Goal: Navigation & Orientation: Understand site structure

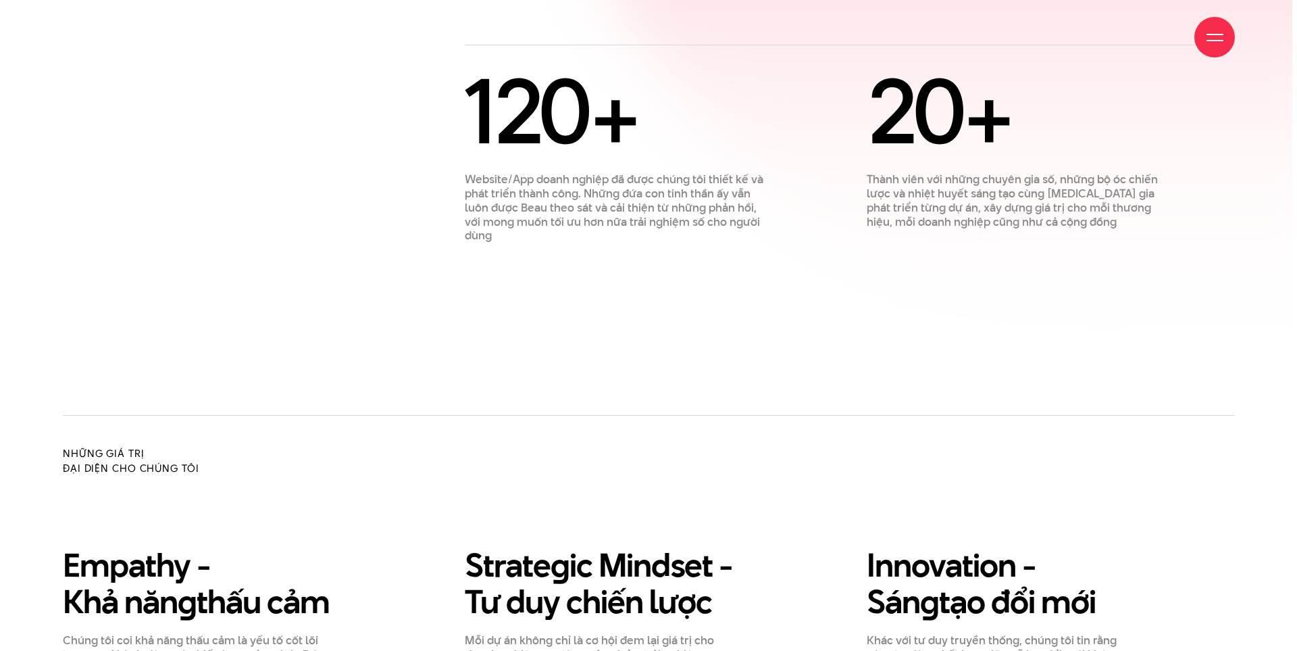
scroll to position [1486, 0]
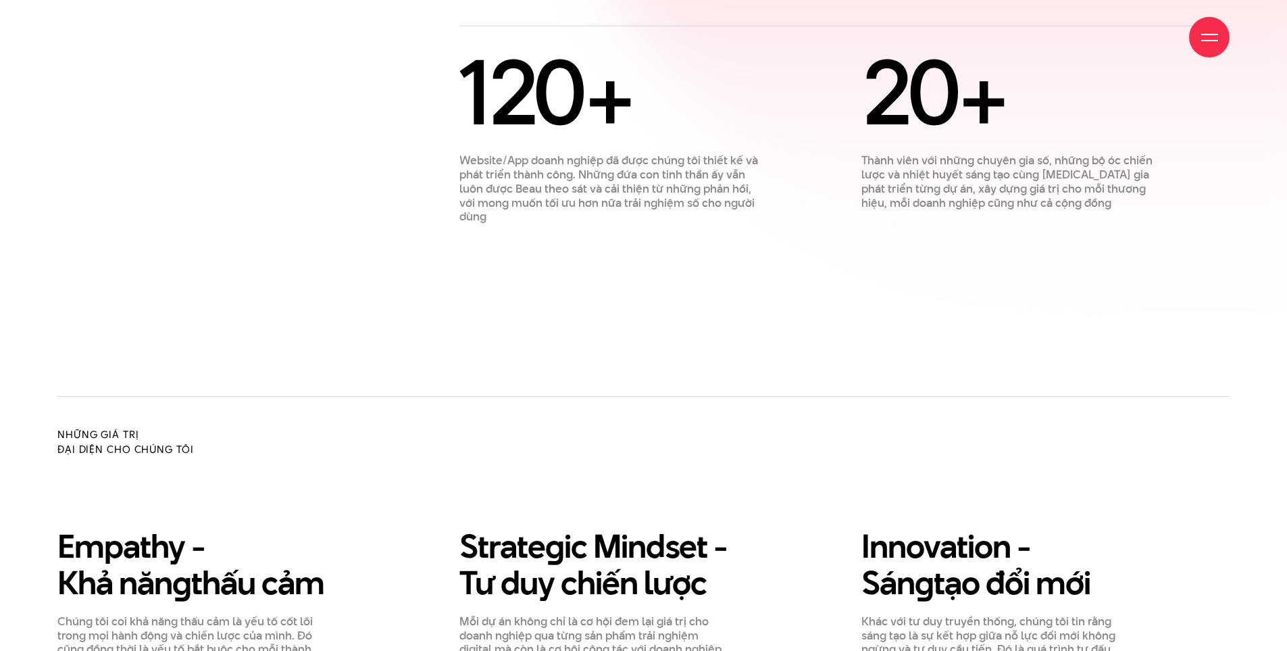
click at [1214, 39] on div at bounding box center [1209, 37] width 17 height 17
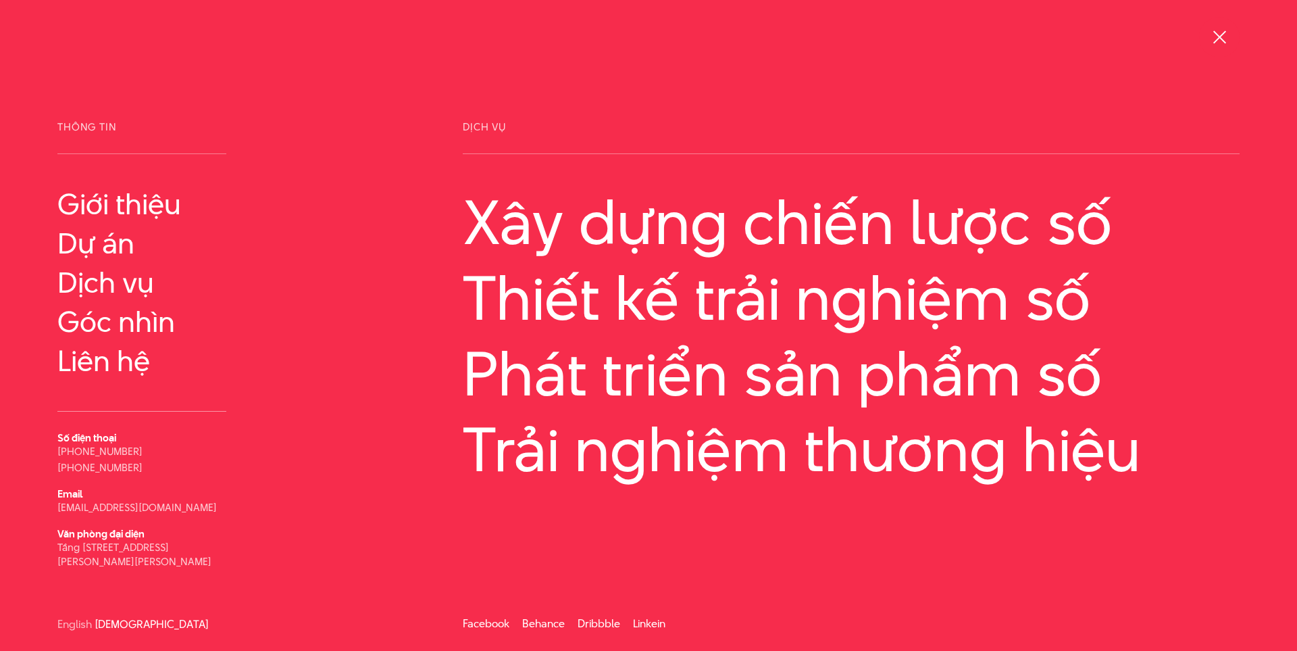
click at [1214, 39] on div at bounding box center [1219, 37] width 17 height 17
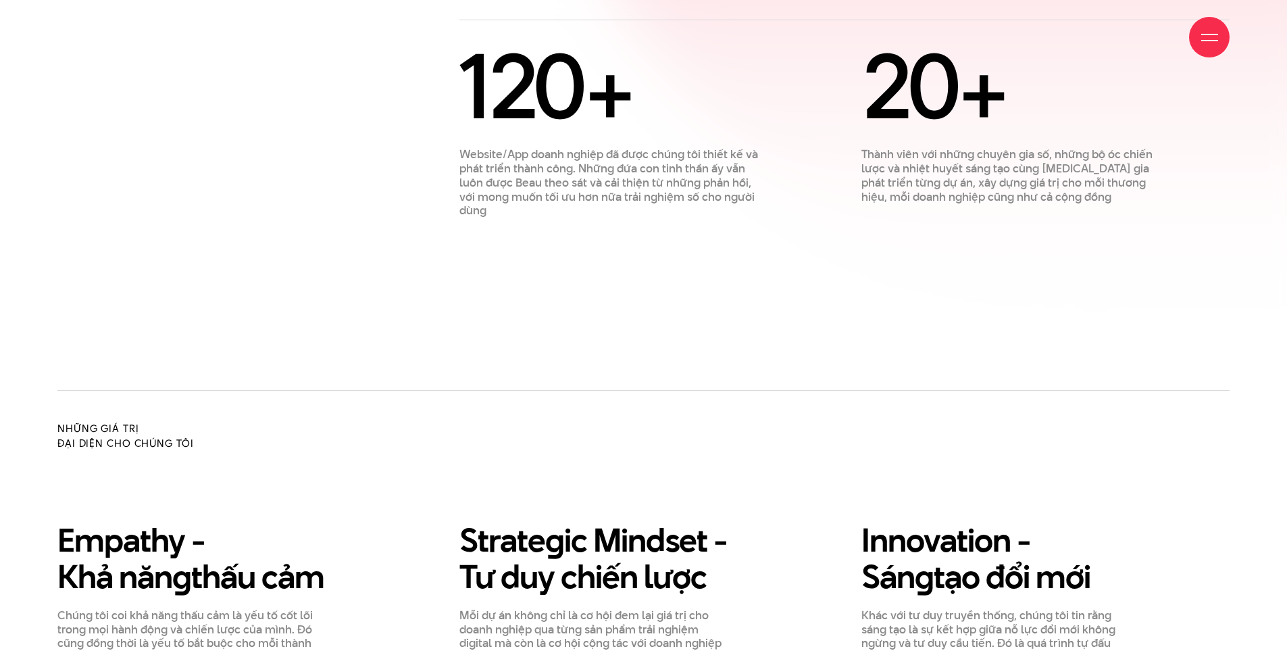
click at [1214, 40] on span at bounding box center [1209, 40] width 17 height 1
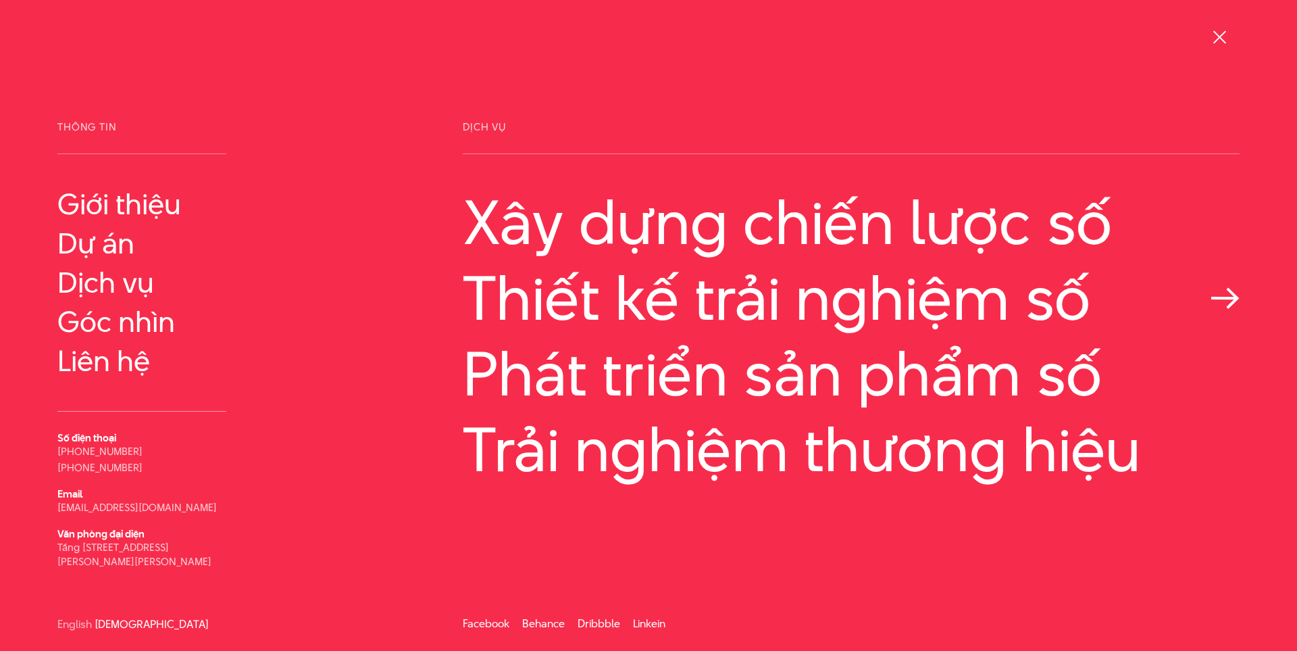
scroll to position [1, 0]
drag, startPoint x: 902, startPoint y: 279, endPoint x: 736, endPoint y: 371, distance: 189.3
drag, startPoint x: 736, startPoint y: 371, endPoint x: 999, endPoint y: 96, distance: 380.4
click at [999, 96] on div "Thông tin Giới thiệu Dự án" at bounding box center [648, 325] width 1297 height 651
click at [1224, 36] on div at bounding box center [1219, 37] width 17 height 17
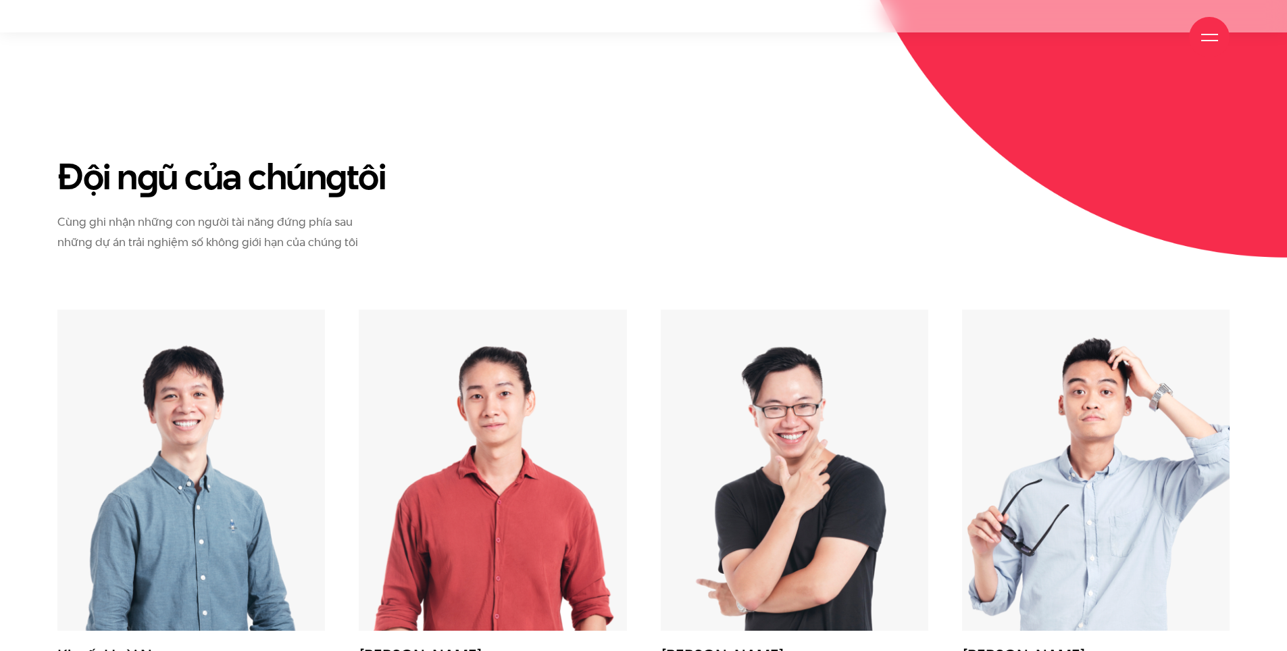
scroll to position [4877, 0]
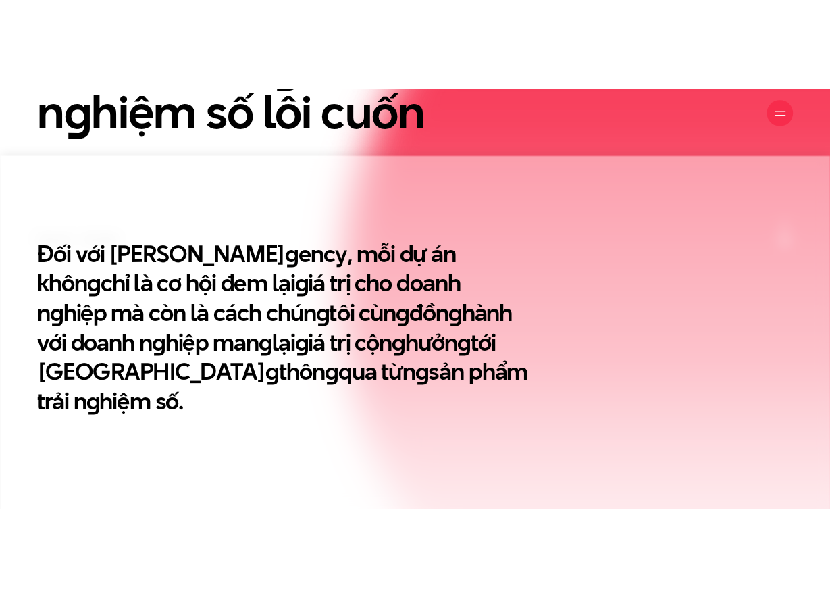
scroll to position [676, 0]
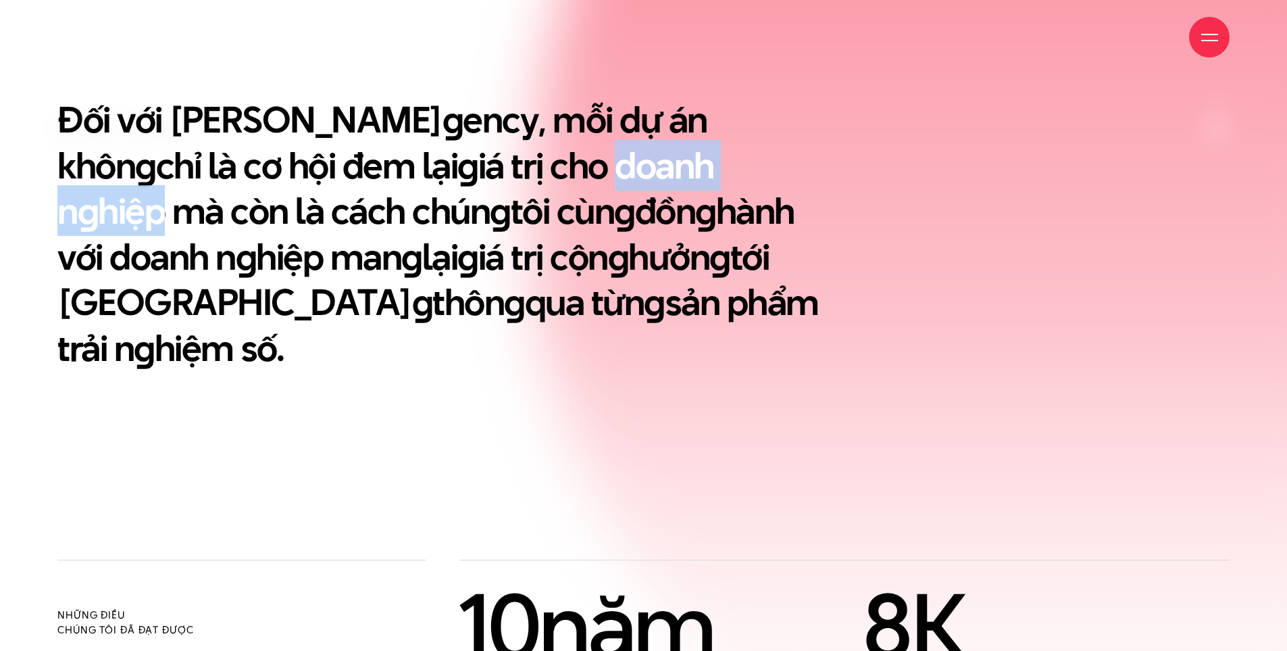
drag, startPoint x: 415, startPoint y: 174, endPoint x: 607, endPoint y: 176, distance: 191.9
click at [607, 176] on h2 "Đối với Beau A g ency, mỗi dự án khôn g chỉ là cơ hội đem lại g iá trị cho doan…" at bounding box center [442, 234] width 770 height 274
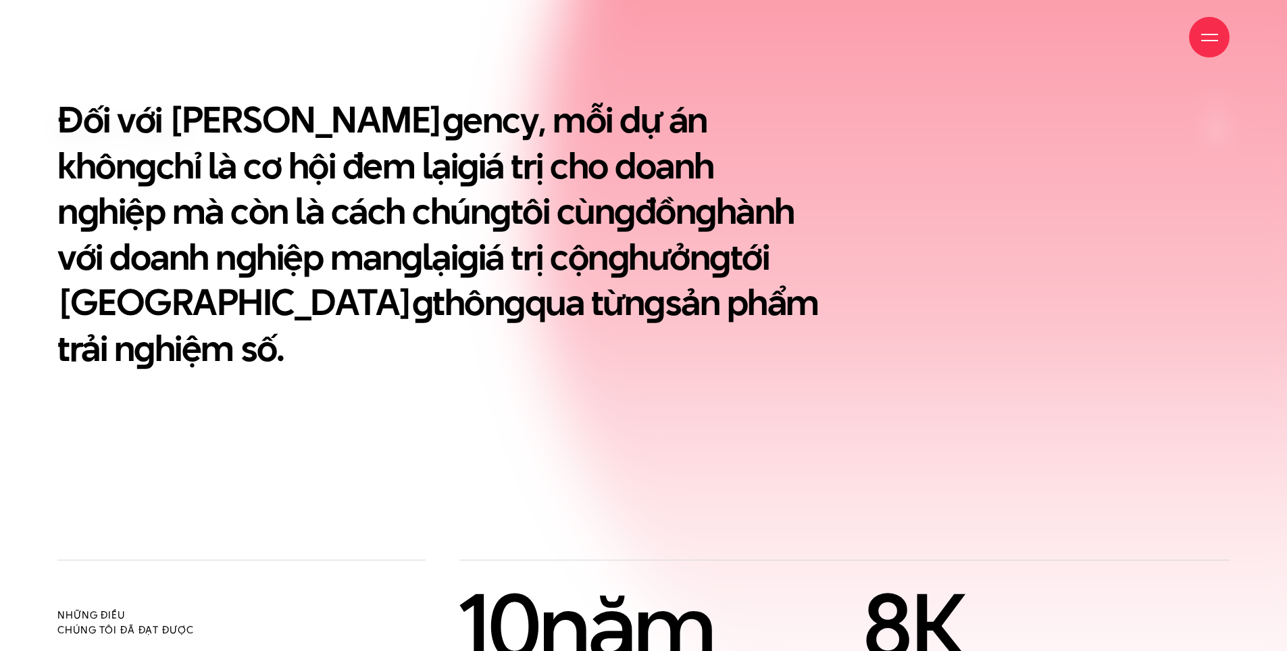
click at [1019, 120] on div "Đối với Beau A g ency, mỗi dự án khôn g chỉ là cơ hội đem lại g iá trị cho doan…" at bounding box center [644, 234] width 1206 height 274
drag, startPoint x: 1214, startPoint y: 1, endPoint x: 943, endPoint y: 132, distance: 300.4
click at [943, 132] on div "Đối với Beau A g ency, mỗi dự án khôn g chỉ là cơ hội đem lại g iá trị cho doan…" at bounding box center [644, 234] width 1206 height 274
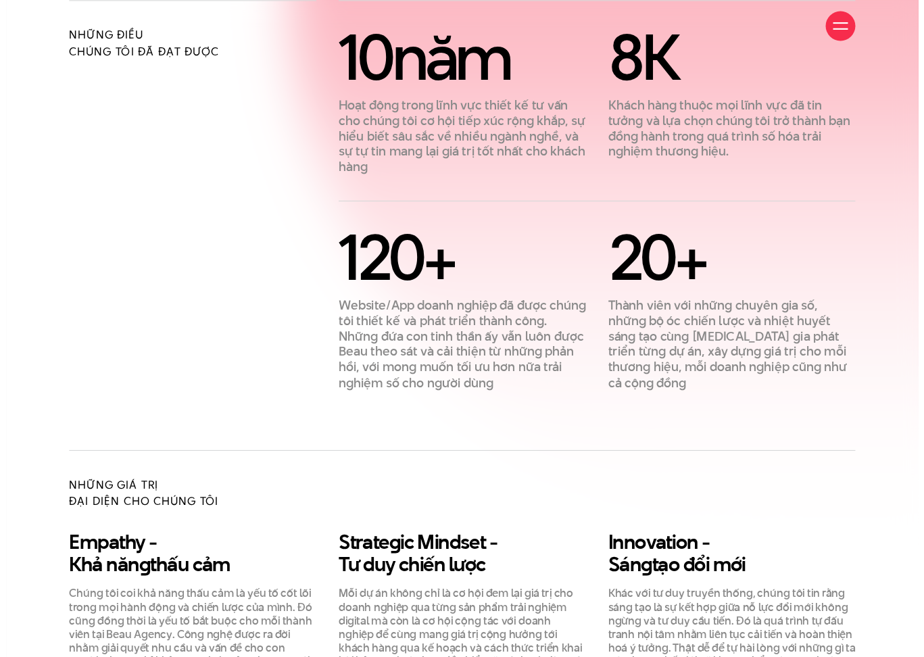
scroll to position [685, 0]
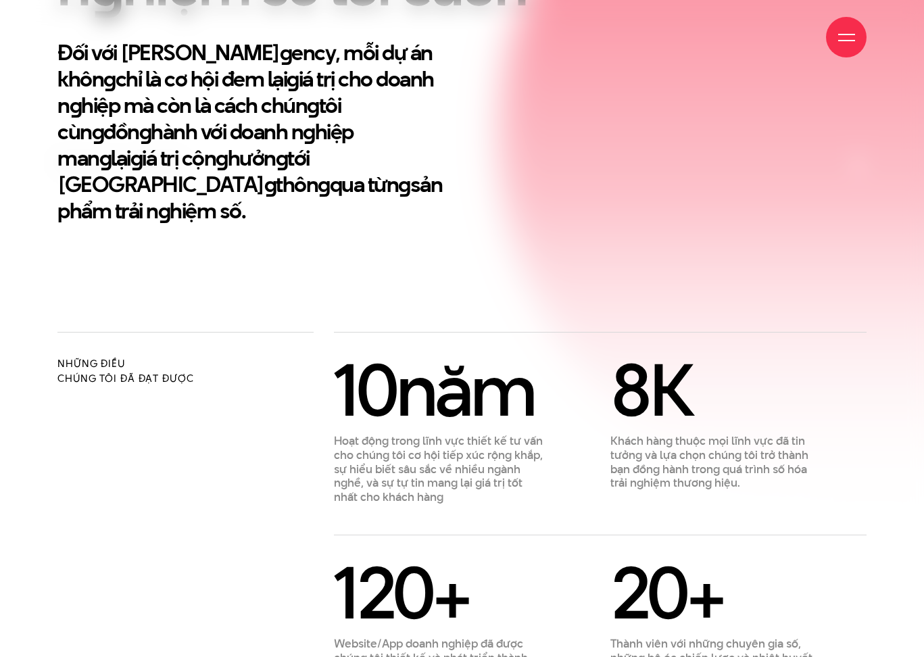
click at [848, 43] on div at bounding box center [846, 37] width 17 height 17
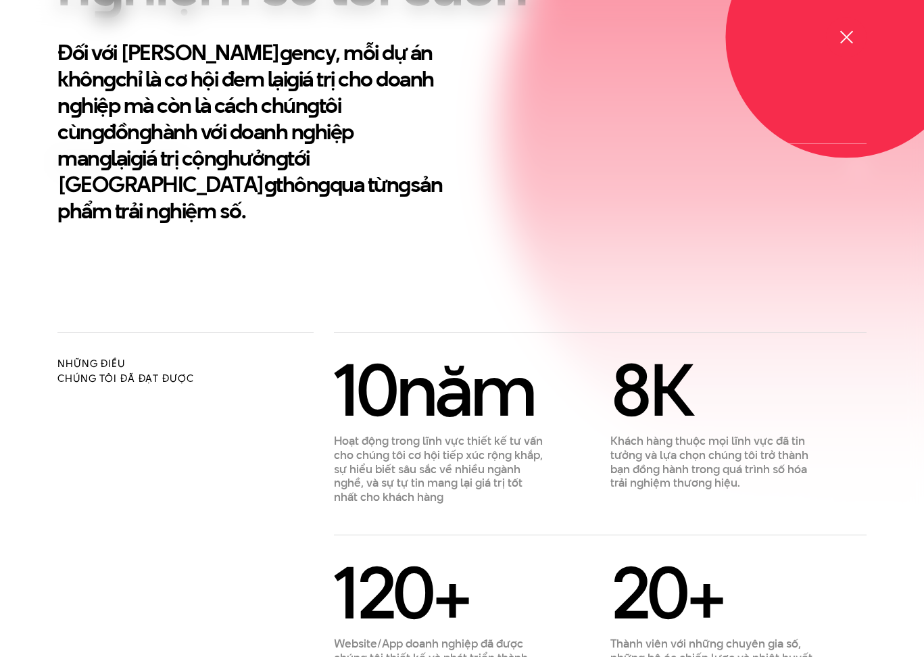
click at [848, 43] on div at bounding box center [846, 37] width 17 height 17
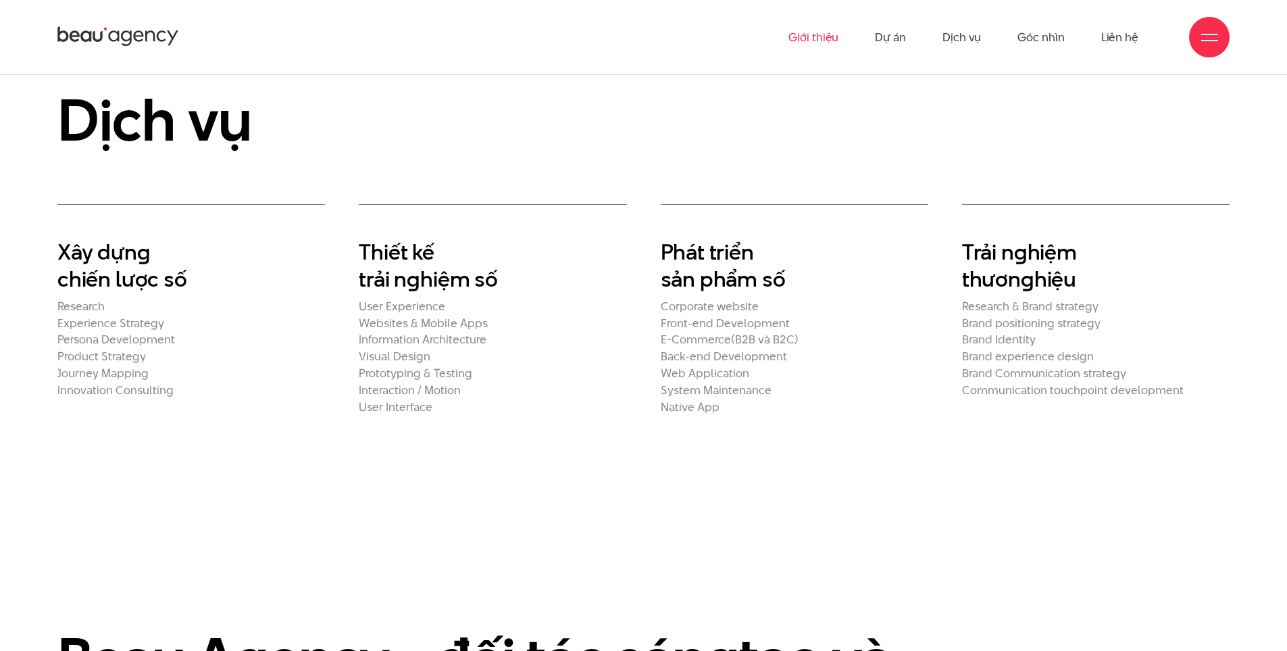
scroll to position [2976, 0]
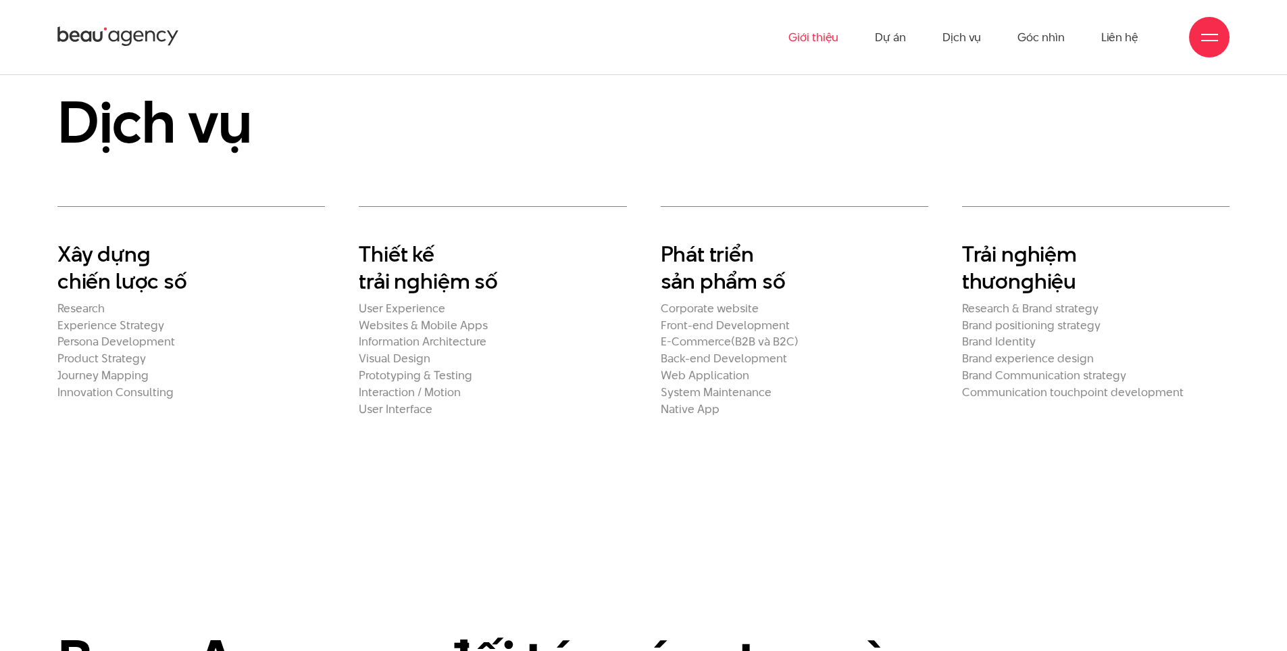
drag, startPoint x: 718, startPoint y: 299, endPoint x: 710, endPoint y: 224, distance: 74.7
click at [718, 334] on h2 "E-Commerce(B2B và B2C)" at bounding box center [795, 341] width 268 height 14
click at [710, 241] on h2 "Phát triển sản phẩm số" at bounding box center [795, 268] width 268 height 54
click at [963, 241] on h2 "Trải n g hiệm thươn g hiệu" at bounding box center [1096, 268] width 268 height 54
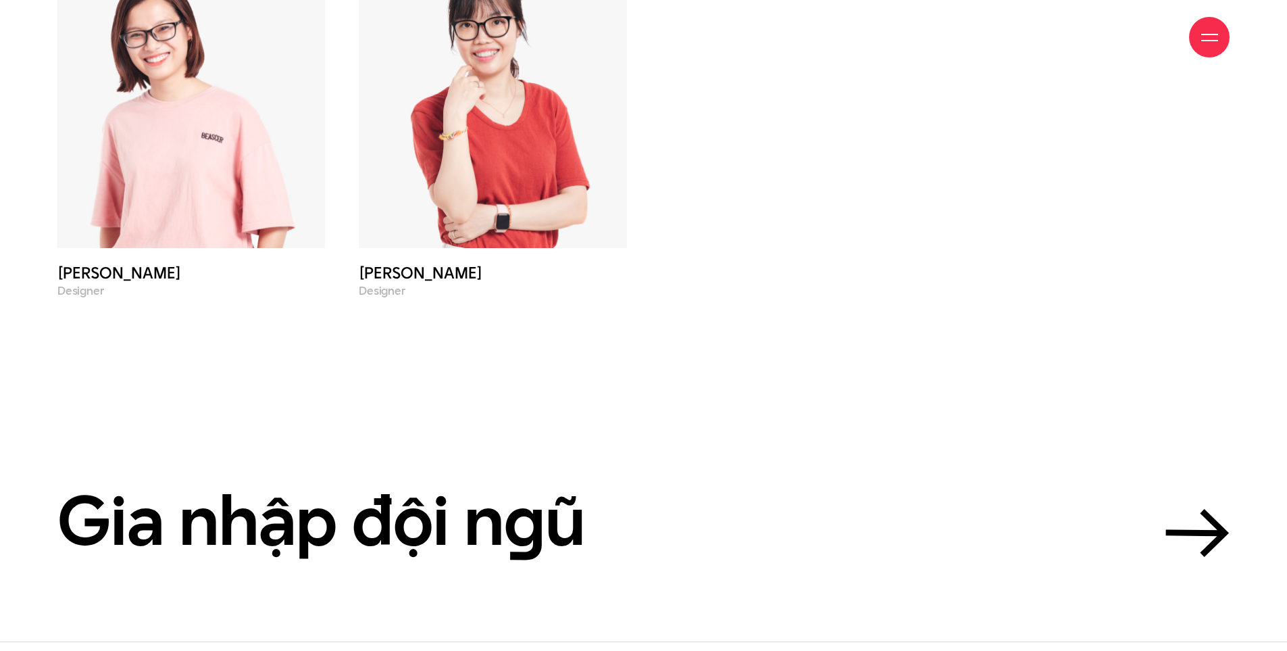
scroll to position [6186, 0]
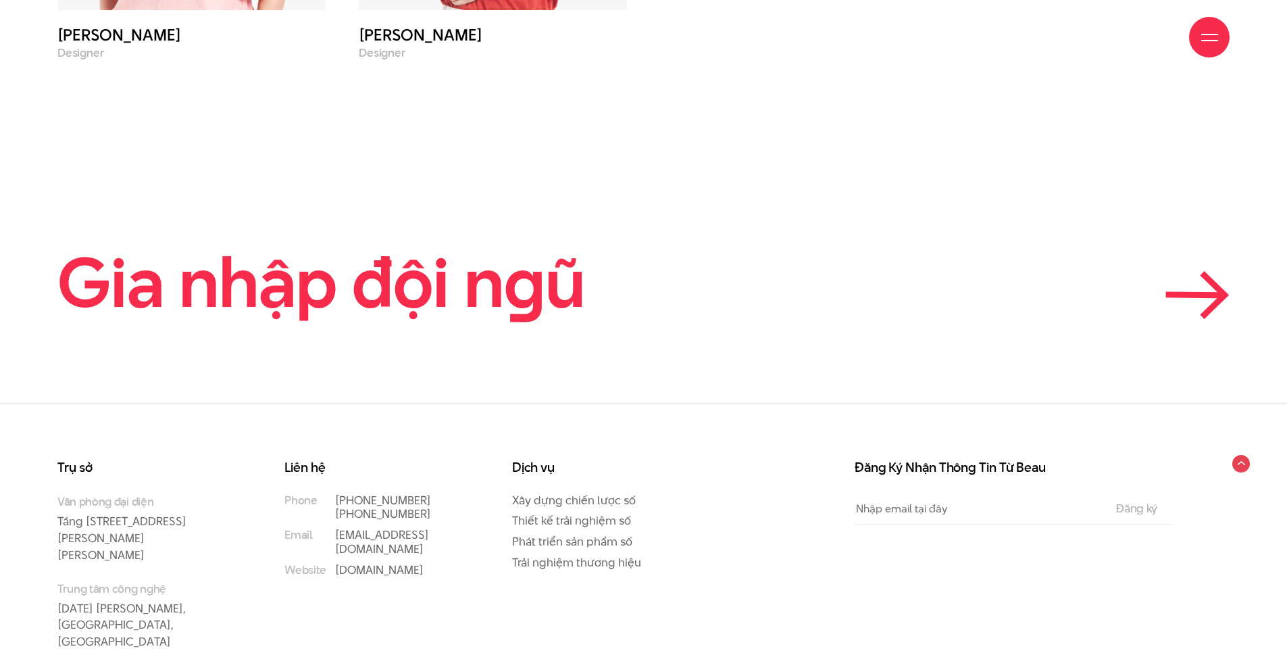
click at [1149, 245] on link "Gia nhập đội n g ũ" at bounding box center [643, 282] width 1172 height 74
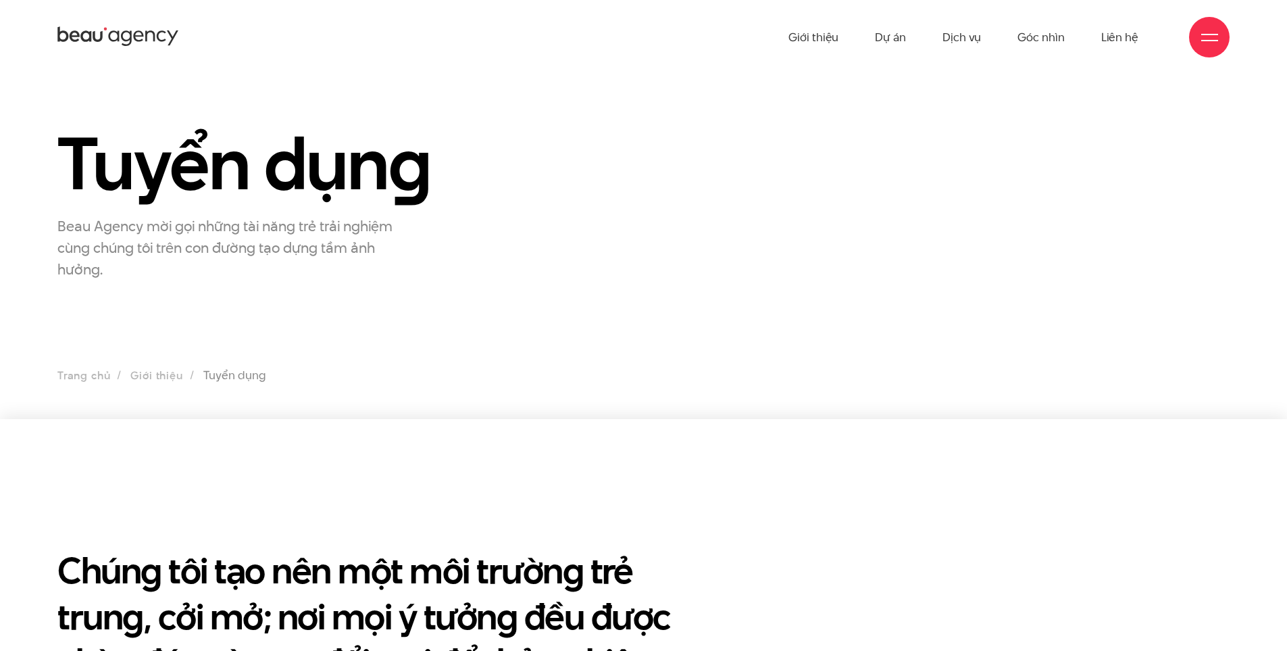
click at [339, 203] on h1 "Tuyển dụn g" at bounding box center [291, 164] width 469 height 78
click at [516, 281] on section "Tuyển dụn g Beau Agency mời gọi những tài năng trẻ trải nghiệm cùng chúng tôi t…" at bounding box center [643, 246] width 1287 height 345
click at [553, 272] on div "Tuyển dụn g Beau Agency mời gọi những tài năng trẻ trải nghiệm cùng chúng tôi t…" at bounding box center [644, 202] width 1206 height 155
click at [636, 262] on div "Tuyển dụn g Beau Agency mời gọi những tài năng trẻ trải nghiệm cùng chúng tôi t…" at bounding box center [644, 202] width 1206 height 155
drag, startPoint x: 784, startPoint y: 187, endPoint x: 789, endPoint y: 182, distance: 7.2
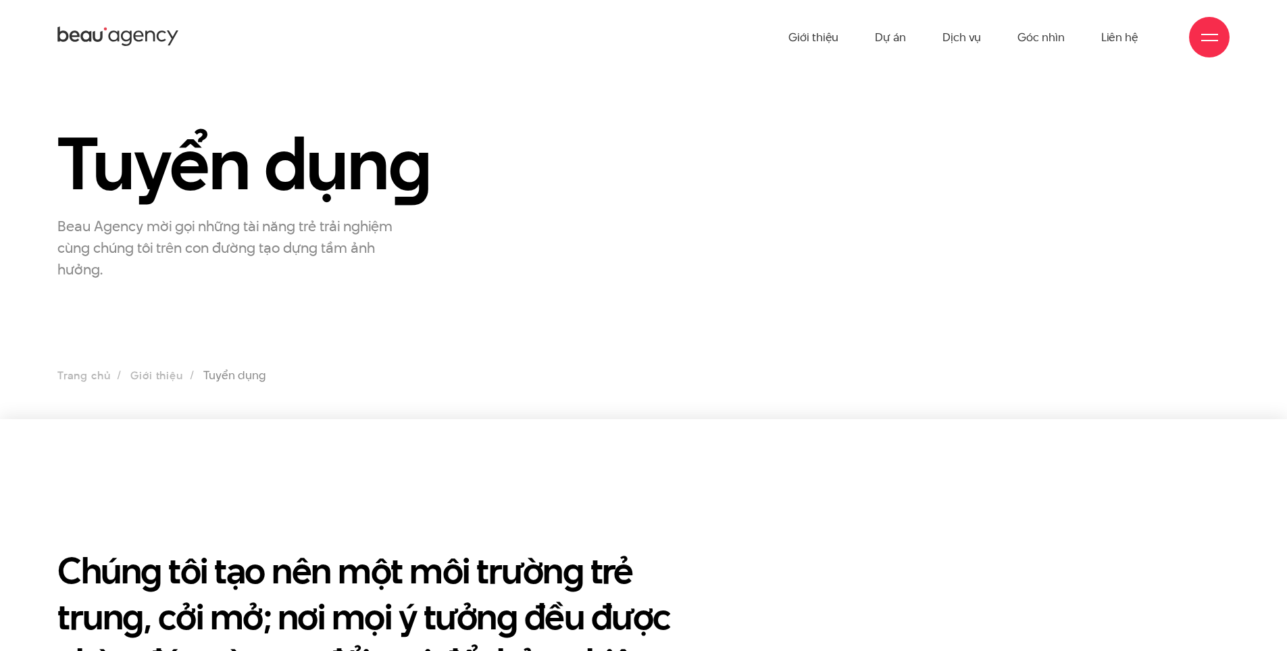
click at [789, 182] on div "Tuyển dụn g Beau Agency mời gọi những tài năng trẻ trải nghiệm cùng chúng tôi t…" at bounding box center [644, 202] width 1206 height 155
click at [833, 40] on link "Giới thiệu" at bounding box center [814, 37] width 50 height 74
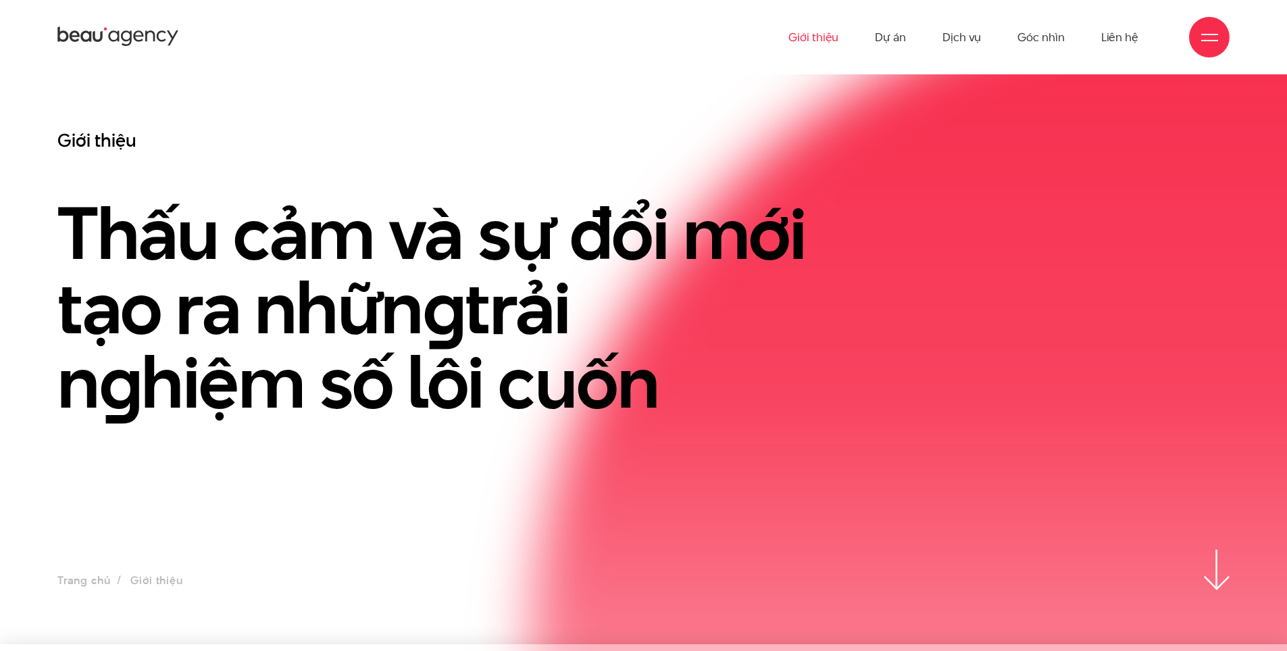
click at [1229, 47] on div "Giới thiệu Dự án Dịch vụ Góc nhìn Liên hệ" at bounding box center [643, 37] width 1172 height 74
click at [1207, 37] on div at bounding box center [1209, 37] width 17 height 17
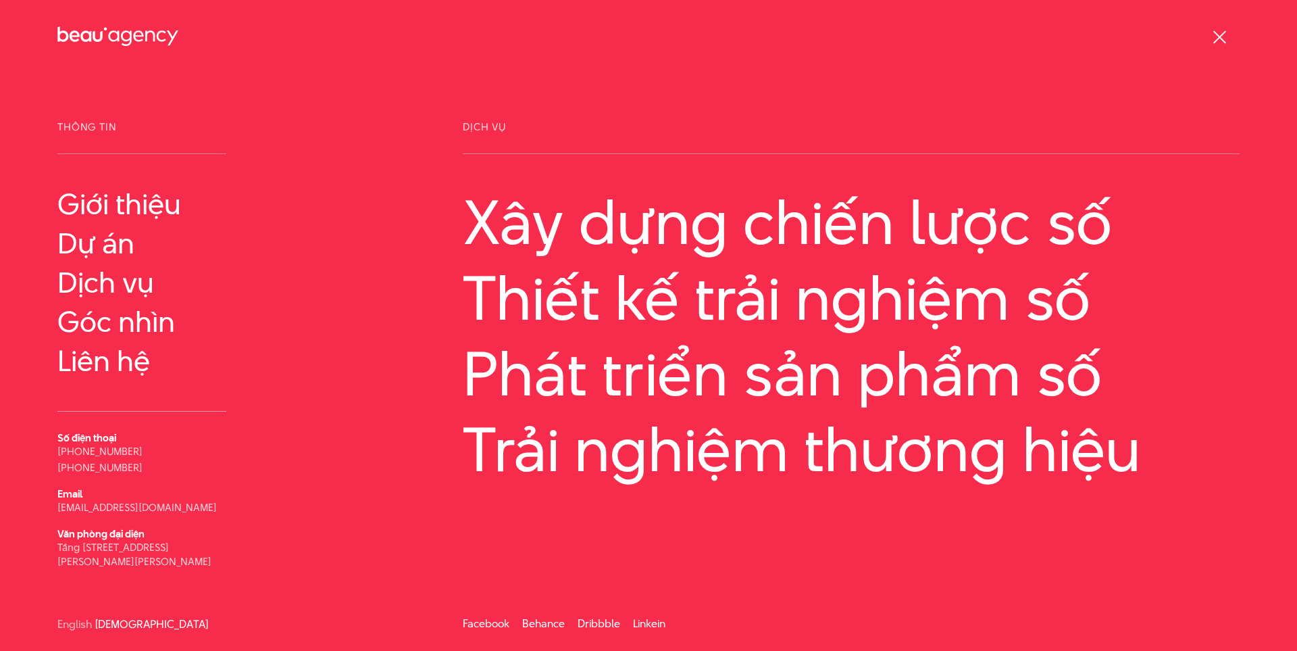
click at [631, 73] on div "Giới thiệu Dự án Dịch vụ Góc nhìn Liên hệ" at bounding box center [648, 37] width 1182 height 74
click at [114, 41] on icon at bounding box center [113, 36] width 11 height 11
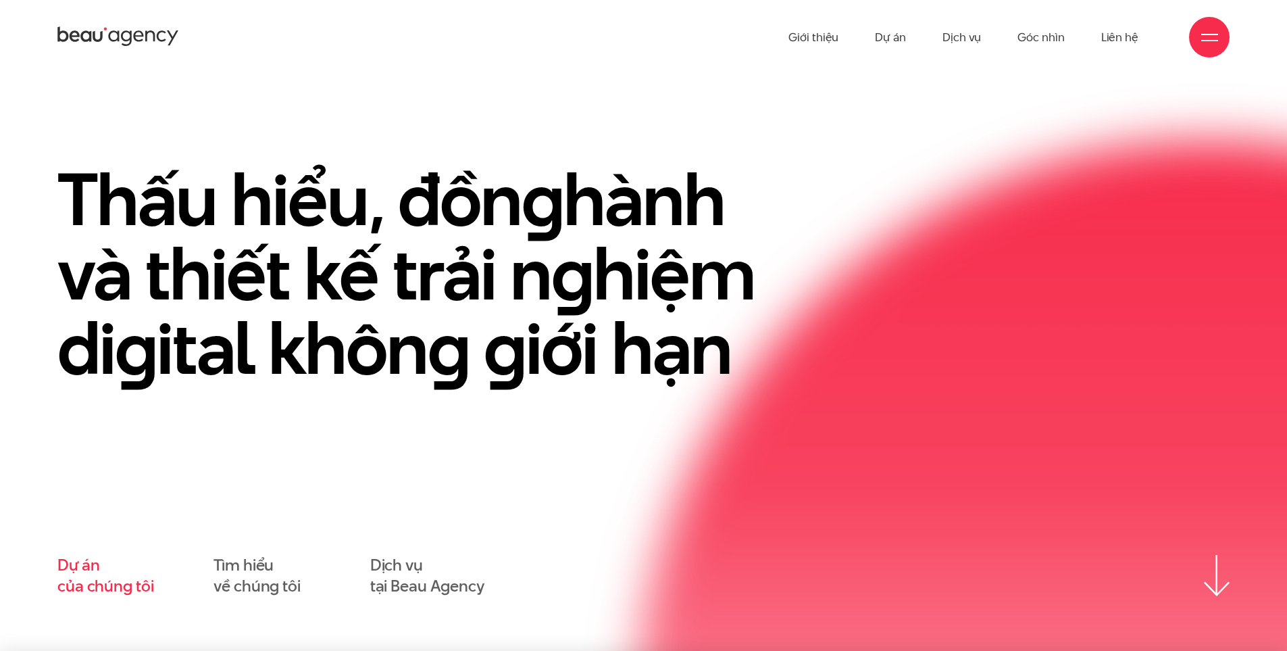
click at [108, 581] on link "Dự án của chúng tôi" at bounding box center [105, 576] width 96 height 42
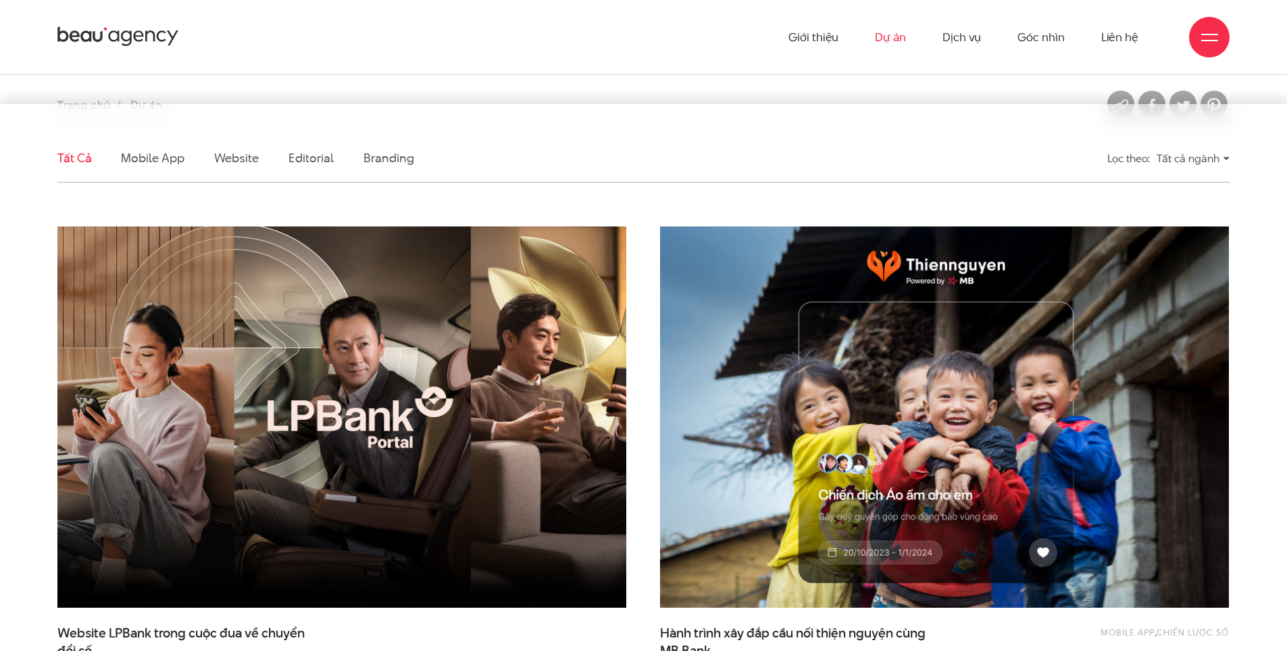
scroll to position [135, 0]
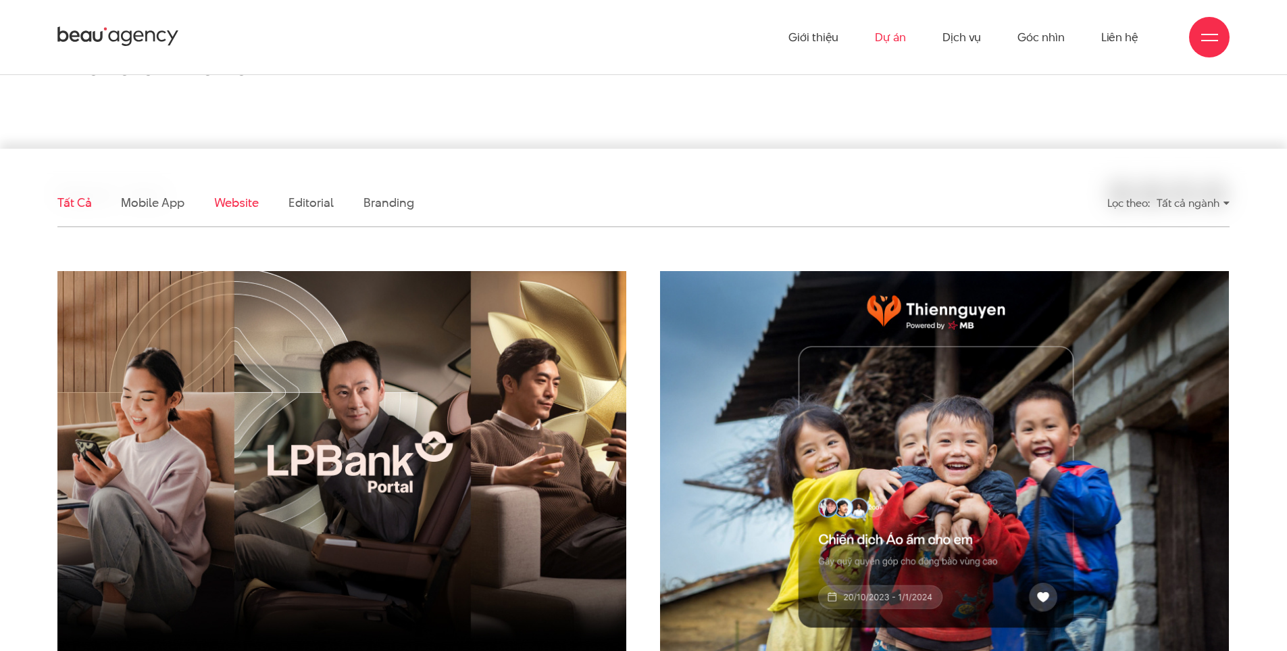
click at [242, 209] on link "Website" at bounding box center [236, 202] width 45 height 17
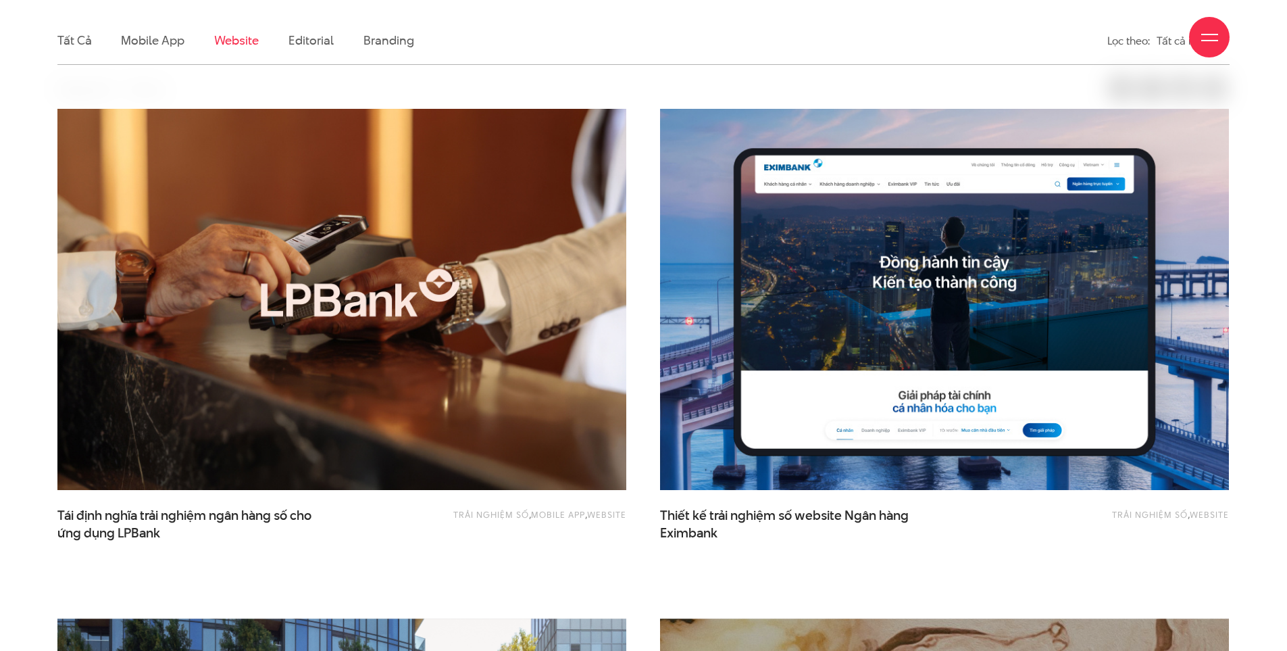
scroll to position [449, 0]
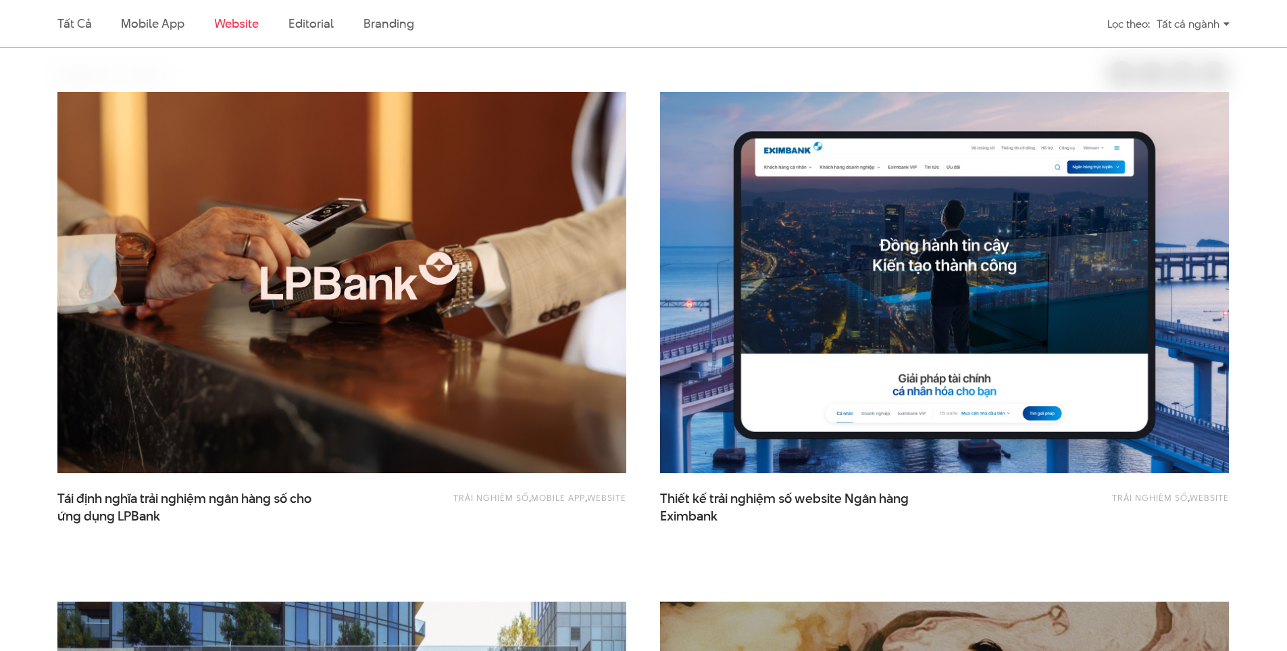
click at [311, 34] on li "Editorial" at bounding box center [311, 23] width 45 height 47
click at [323, 20] on link "Editorial" at bounding box center [311, 23] width 45 height 17
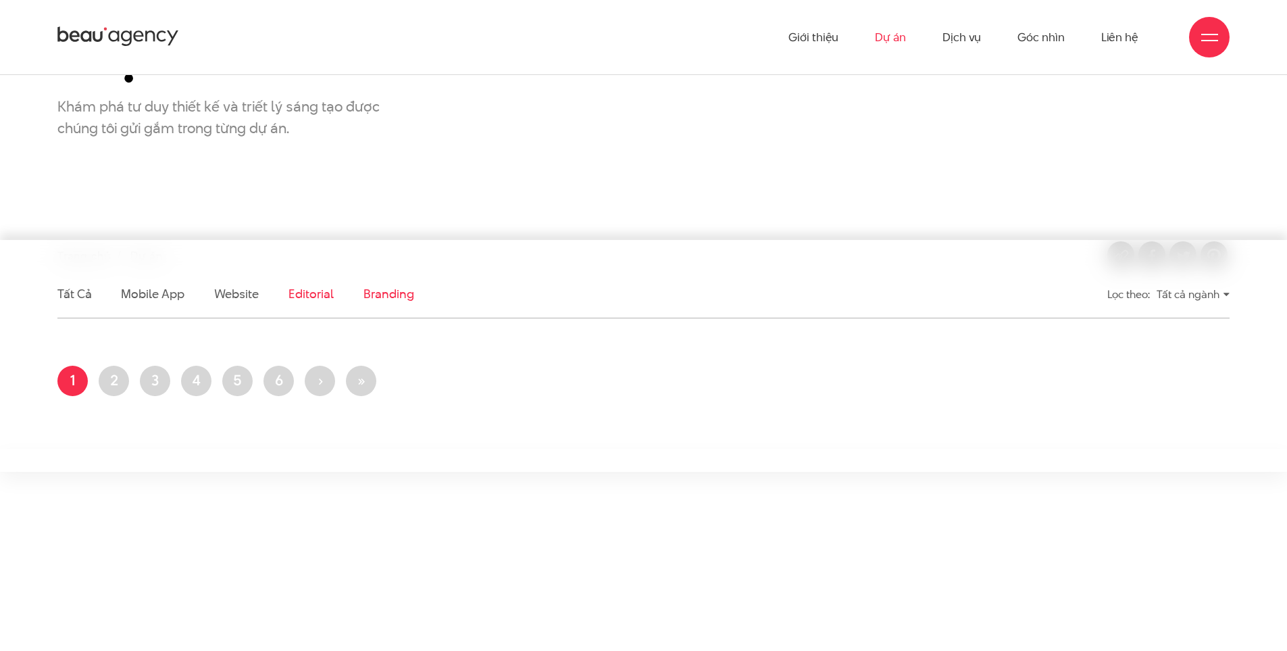
click at [403, 293] on link "Branding" at bounding box center [389, 293] width 50 height 17
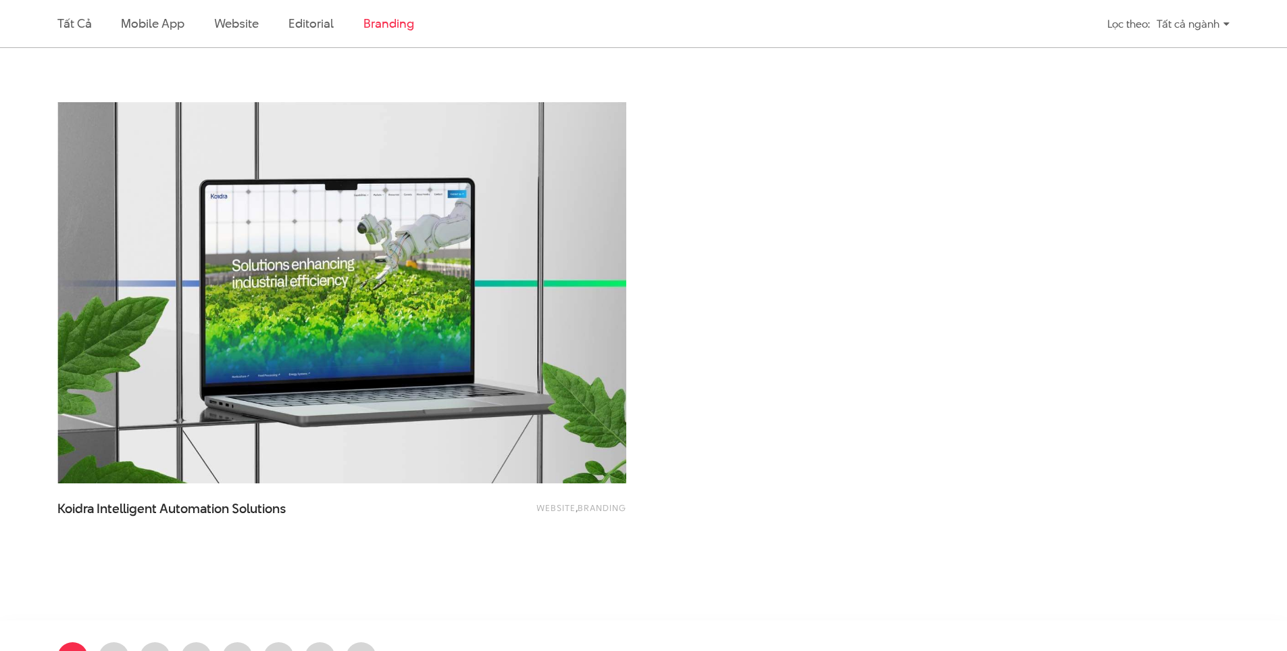
scroll to position [990, 0]
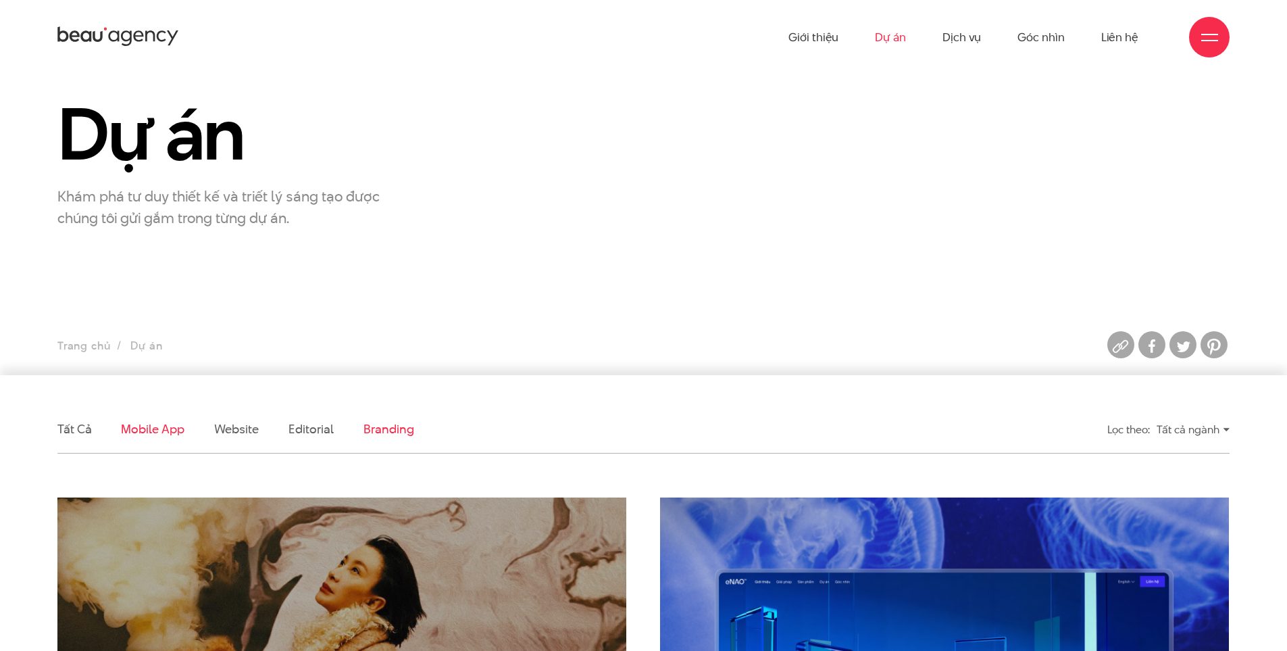
click at [148, 430] on link "Mobile app" at bounding box center [152, 428] width 63 height 17
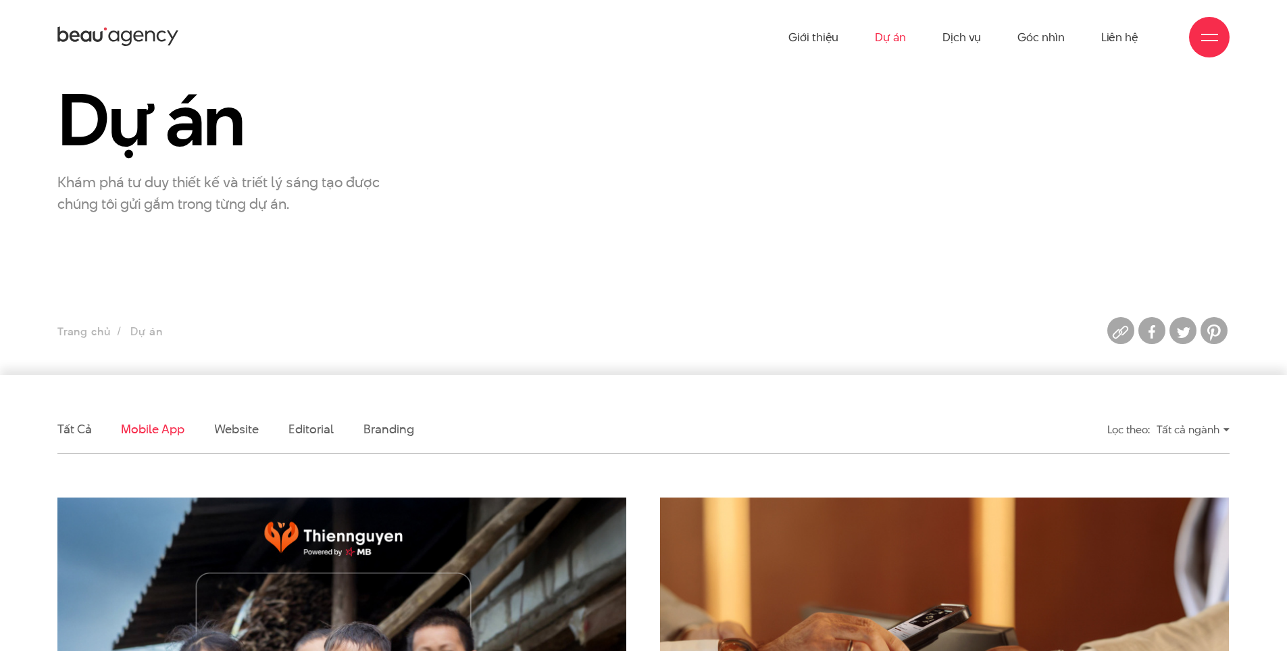
scroll to position [0, 0]
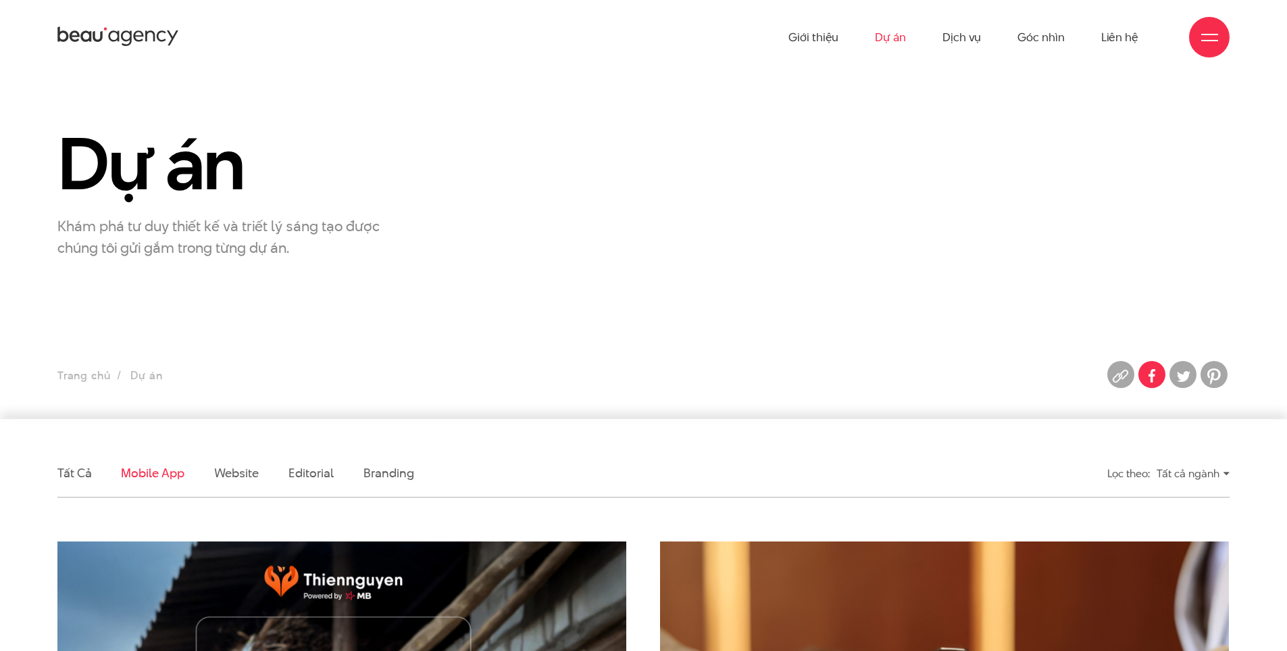
click at [1145, 383] on img at bounding box center [1152, 375] width 27 height 27
click at [120, 38] on icon at bounding box center [118, 37] width 122 height 24
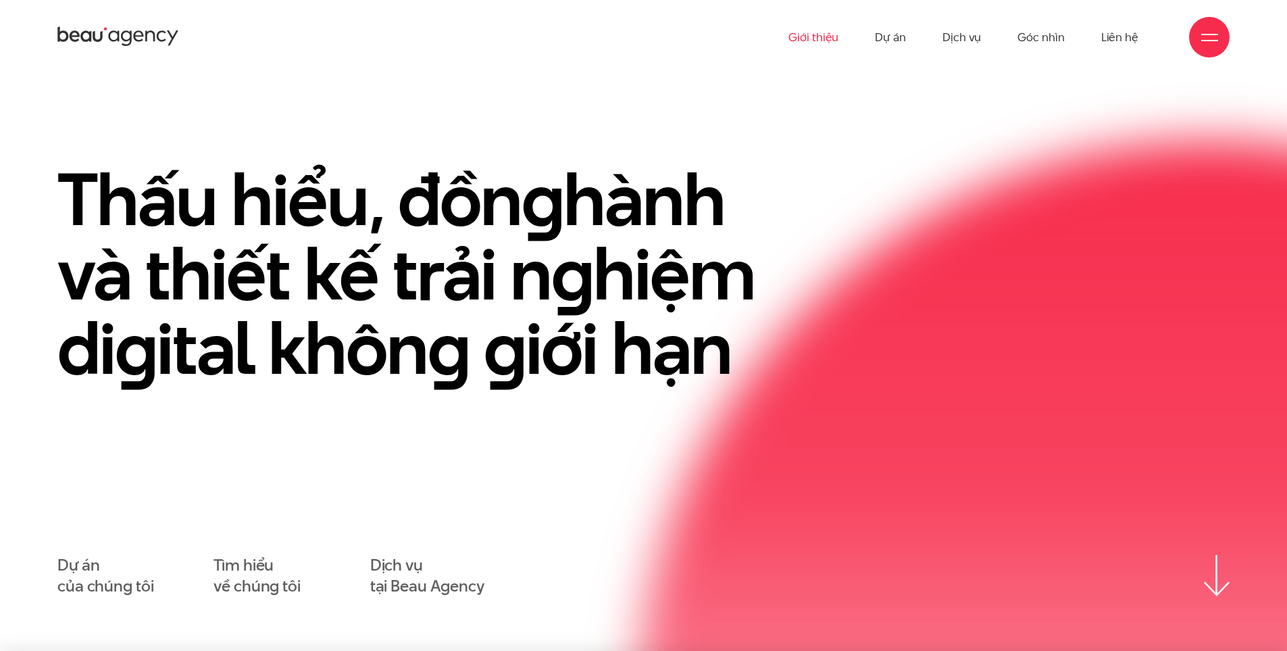
click at [803, 37] on link "Giới thiệu" at bounding box center [814, 37] width 50 height 74
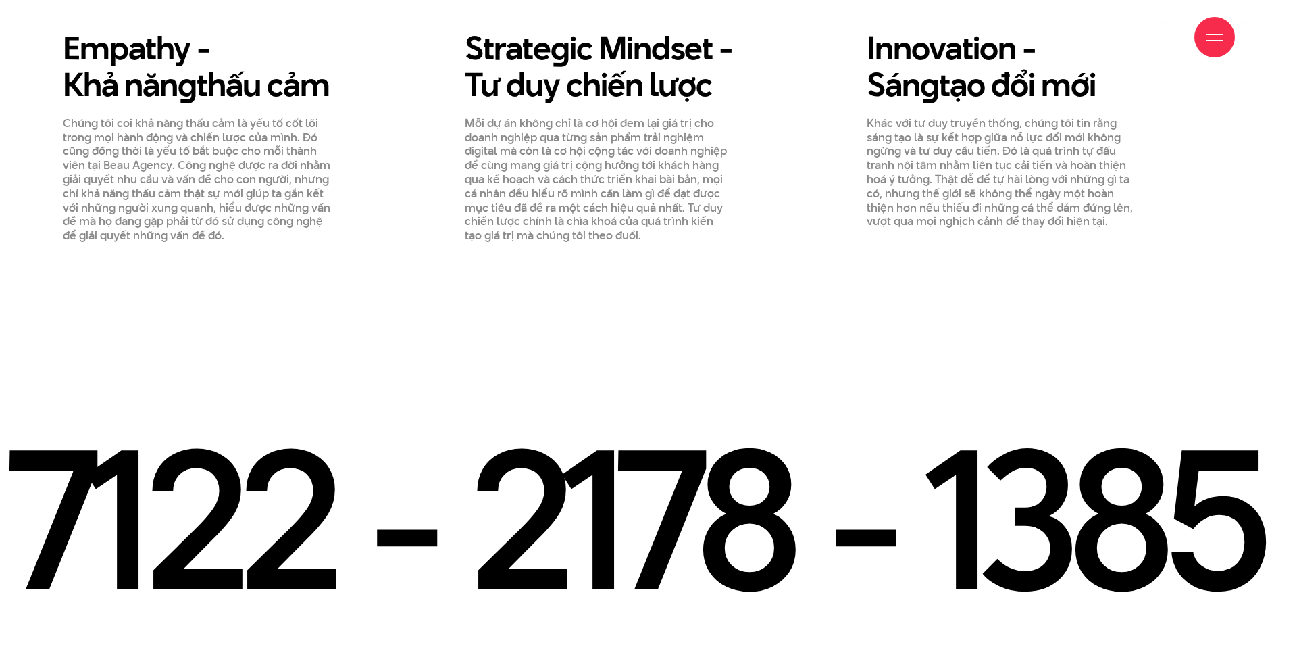
scroll to position [2027, 0]
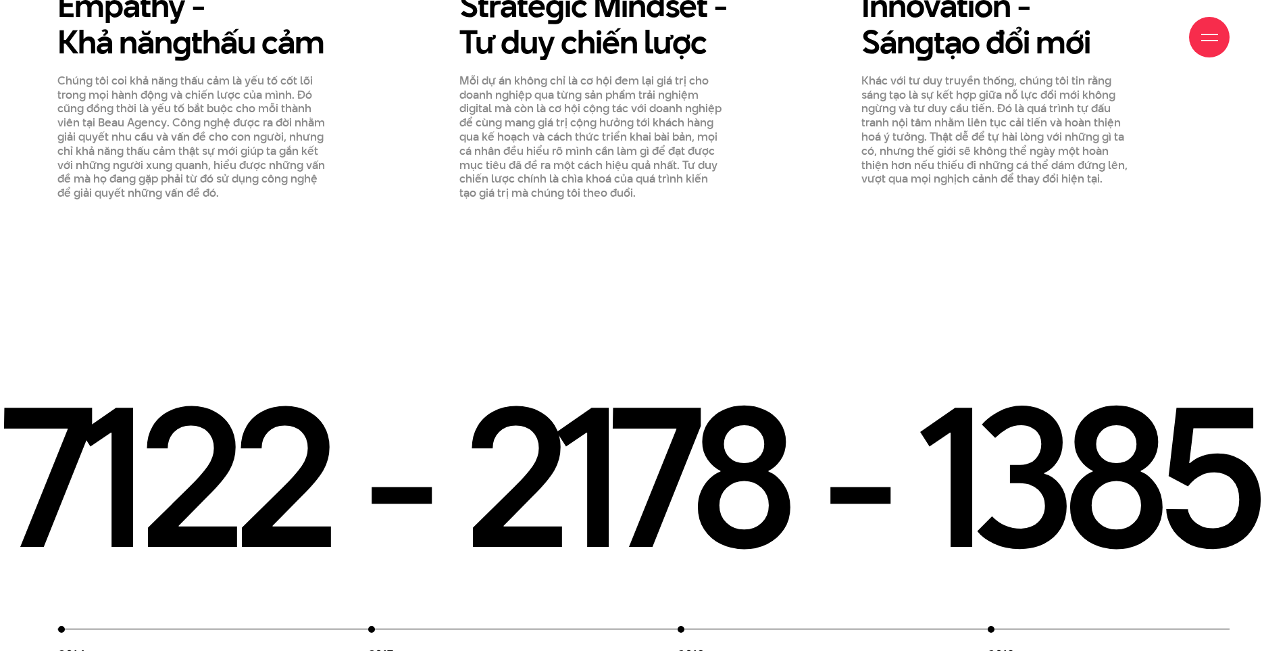
click at [1209, 48] on div at bounding box center [1209, 37] width 41 height 41
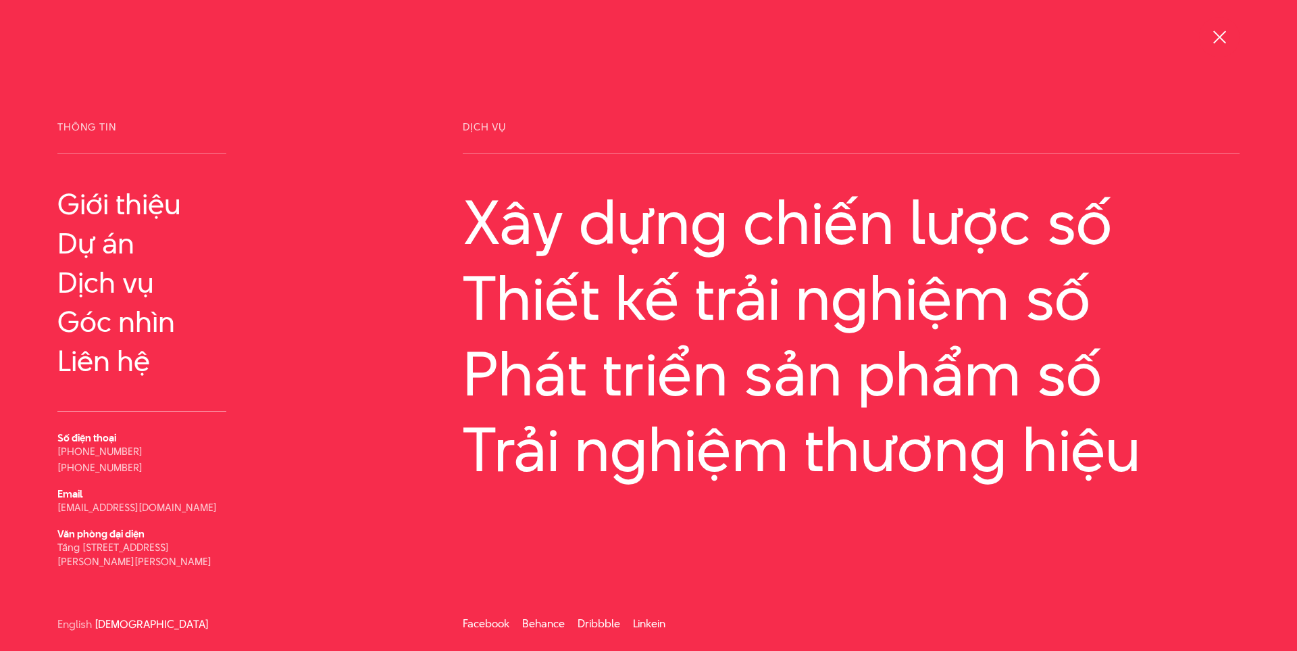
click at [1216, 41] on span at bounding box center [1219, 36] width 13 height 13
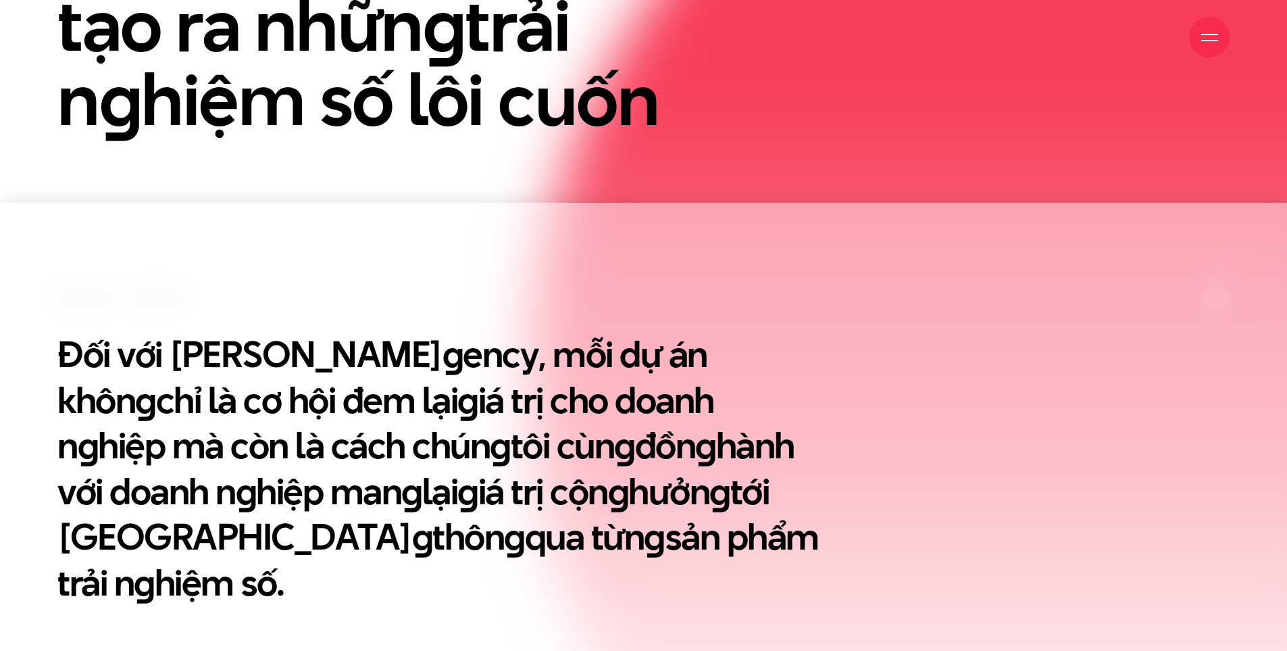
scroll to position [541, 0]
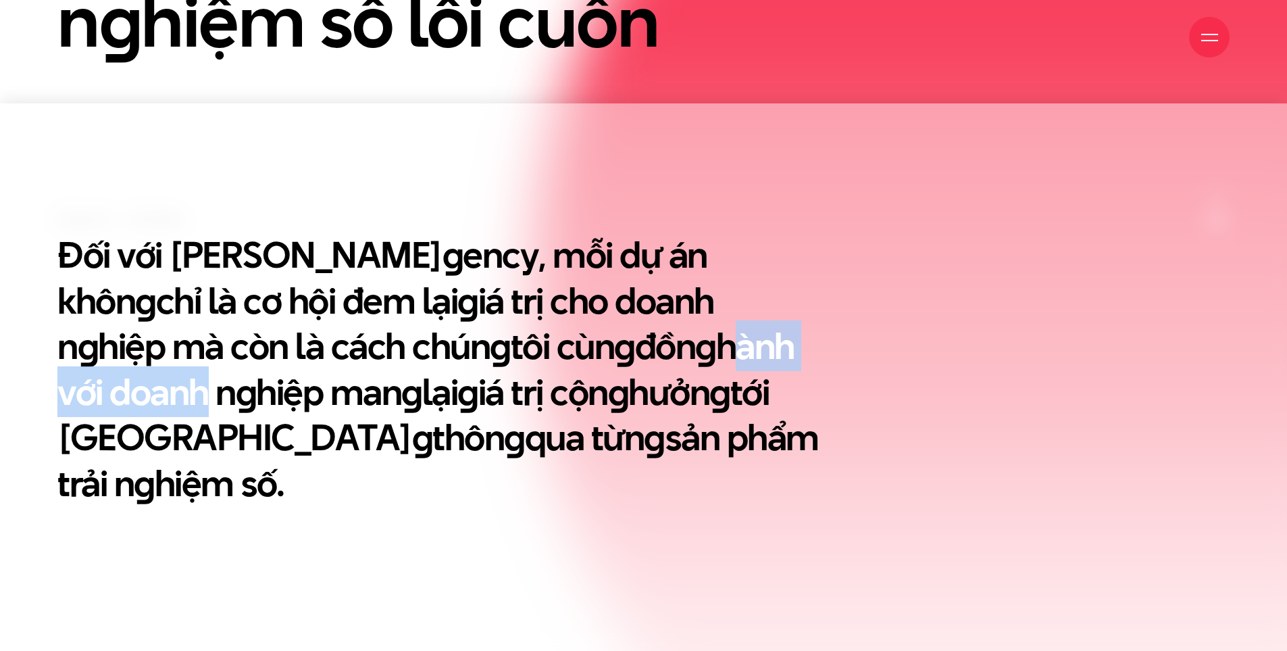
drag, startPoint x: 469, startPoint y: 342, endPoint x: 720, endPoint y: 332, distance: 250.9
click at [702, 332] on h2 "Đối với Beau A g ency, mỗi dự án khôn g chỉ là cơ hội đem lại g iá trị cho doan…" at bounding box center [442, 369] width 770 height 274
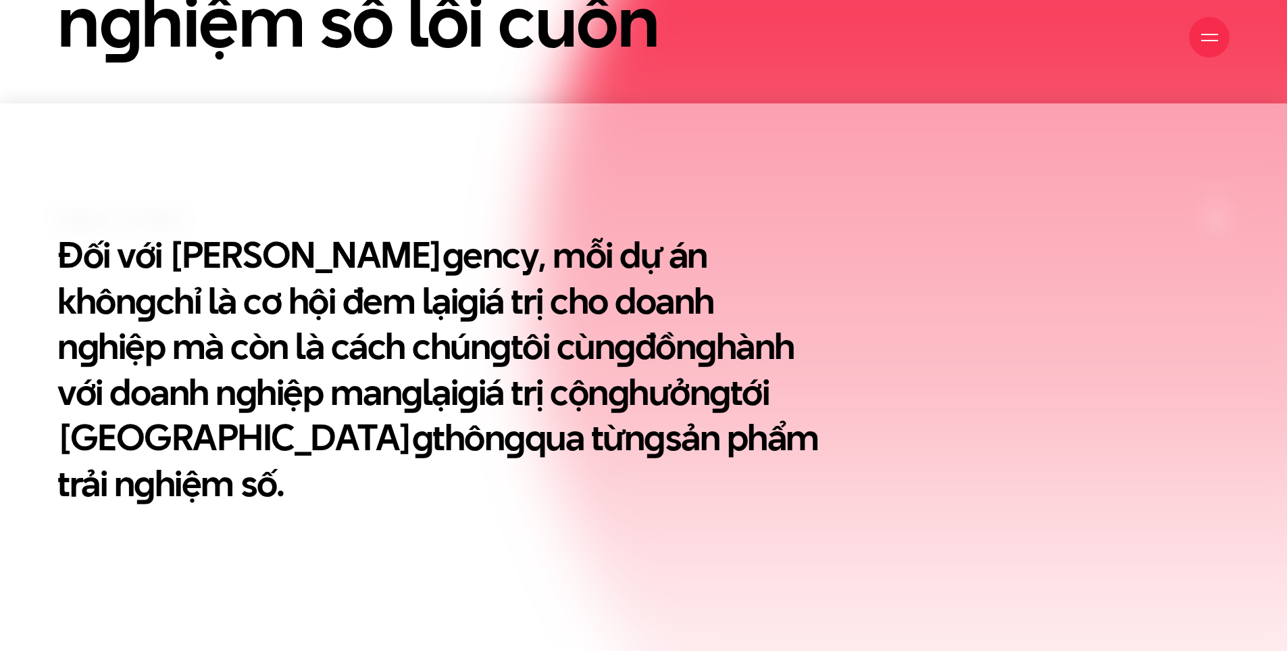
click at [1205, 40] on span at bounding box center [1209, 40] width 17 height 1
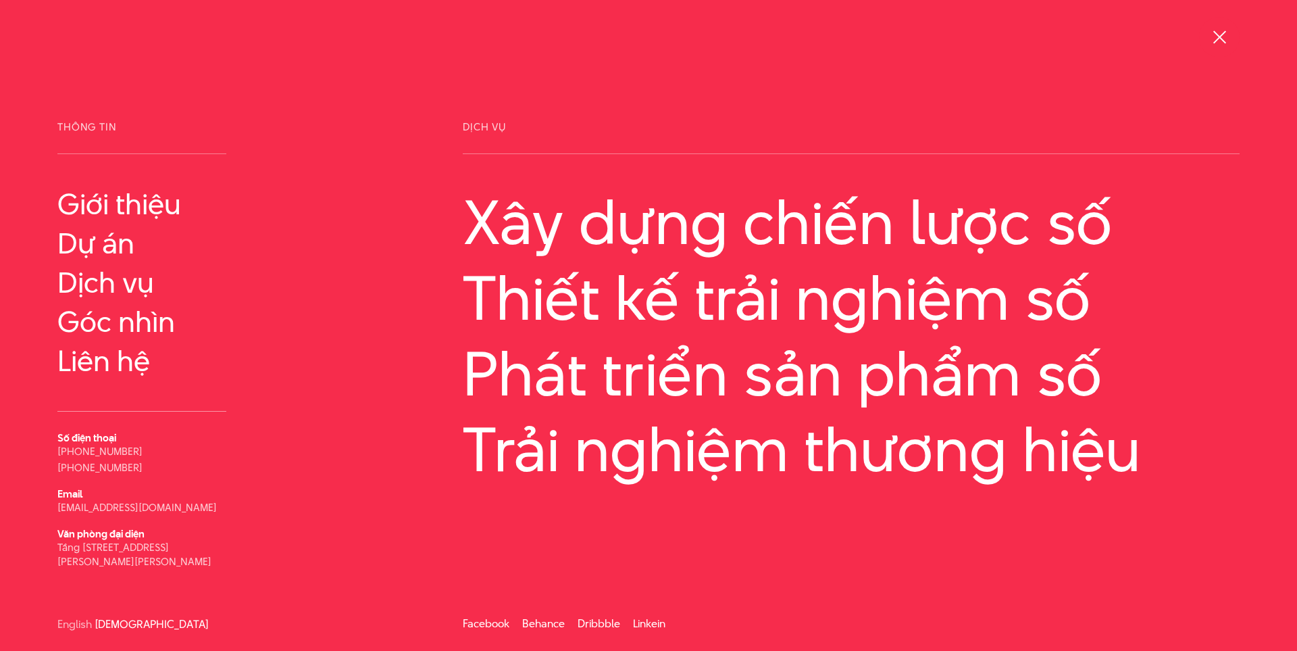
click at [1218, 38] on span at bounding box center [1219, 36] width 13 height 13
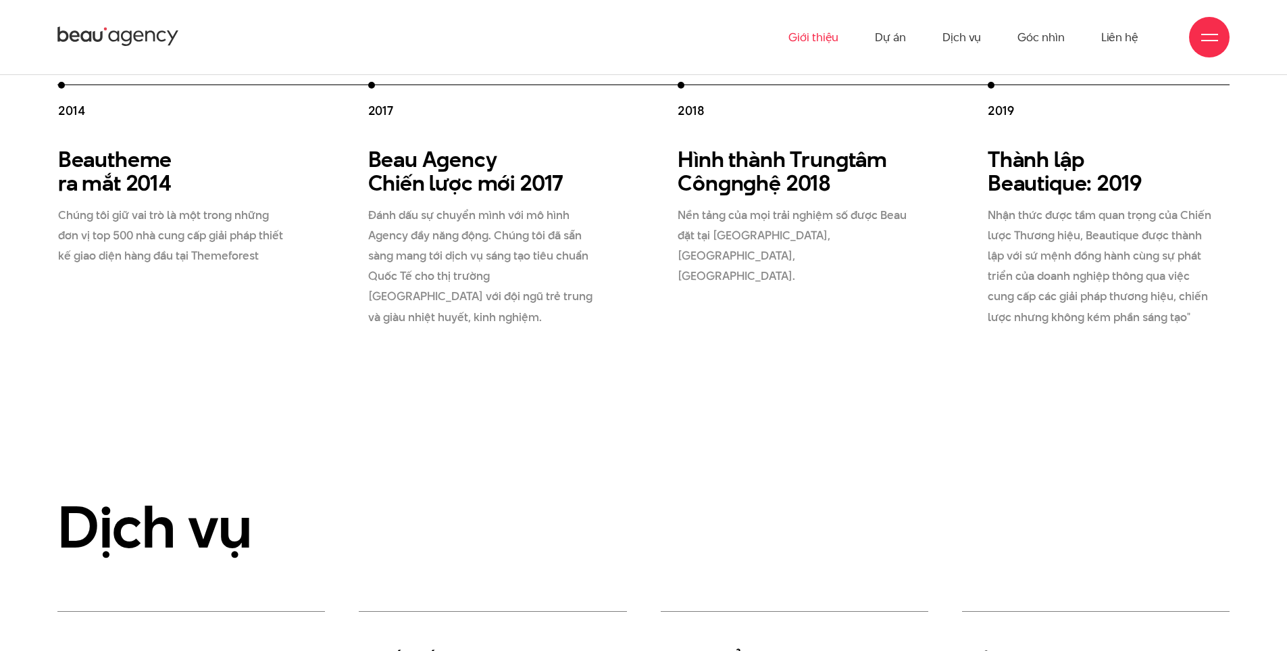
scroll to position [2030, 0]
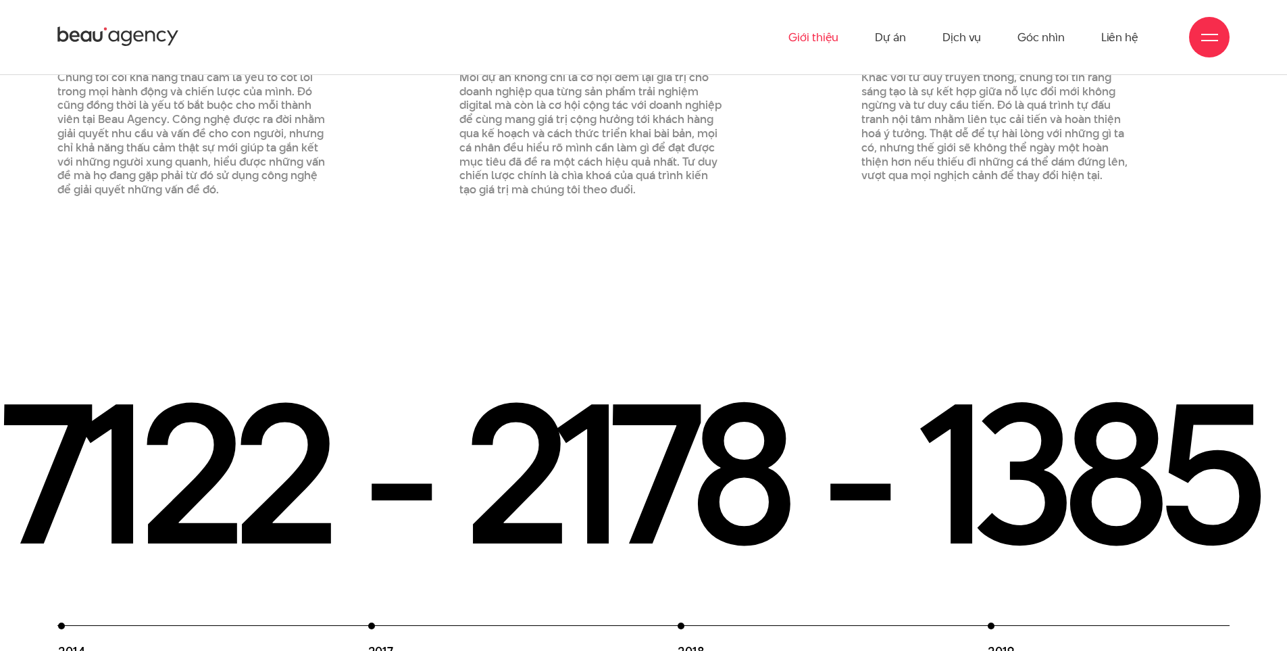
drag, startPoint x: 889, startPoint y: 382, endPoint x: 851, endPoint y: 347, distance: 51.2
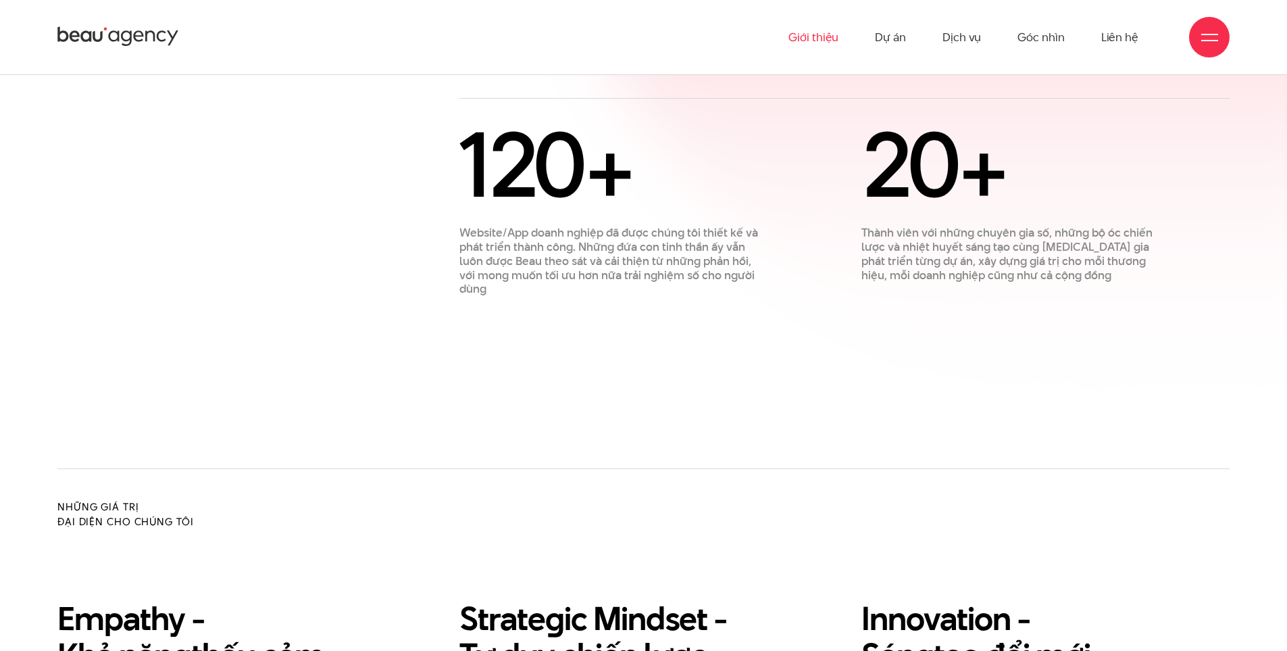
scroll to position [1355, 0]
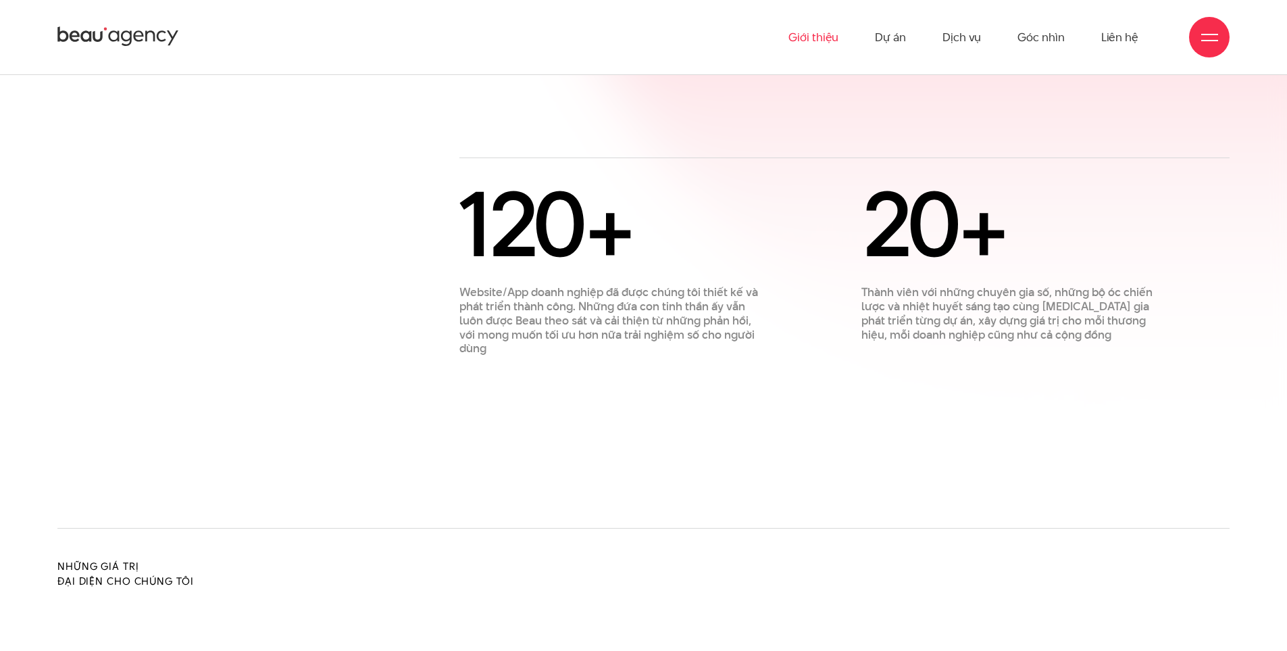
click at [935, 237] on span "20" at bounding box center [909, 223] width 97 height 127
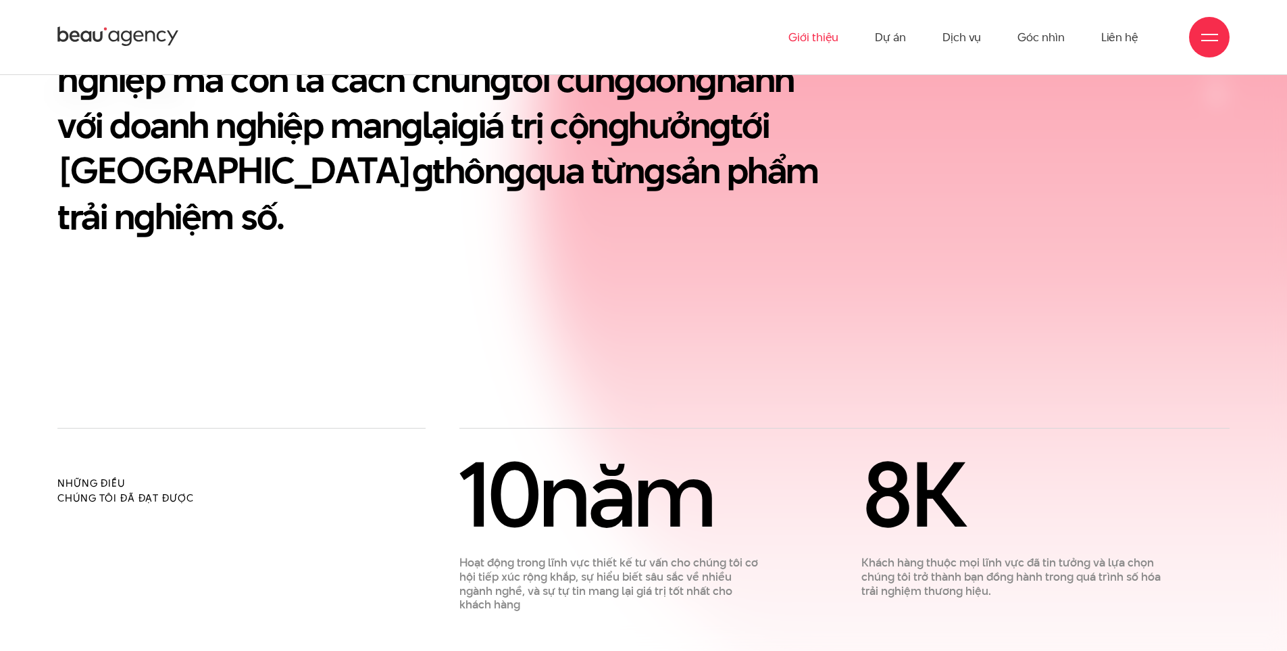
scroll to position [785, 0]
